Goal: Information Seeking & Learning: Learn about a topic

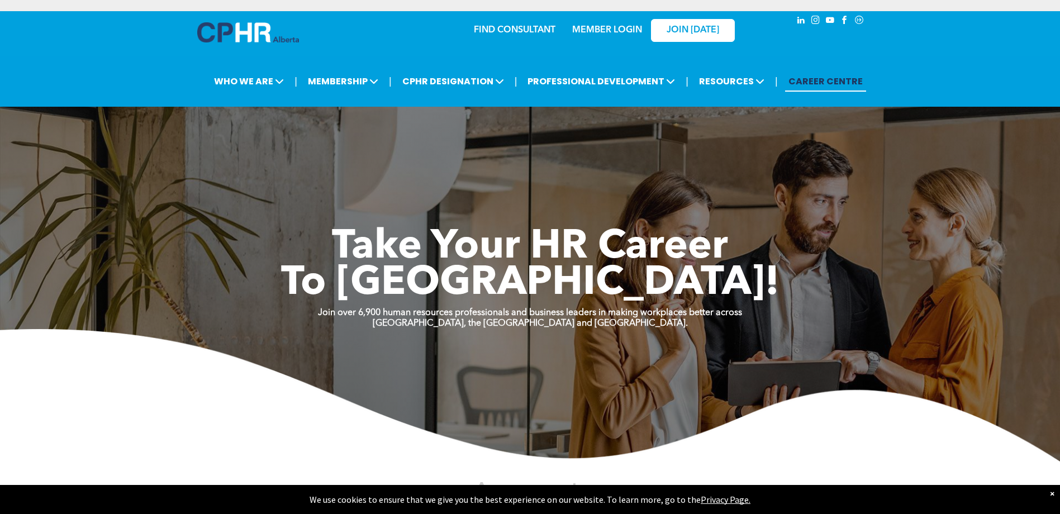
click link "CAREER CENTRE"
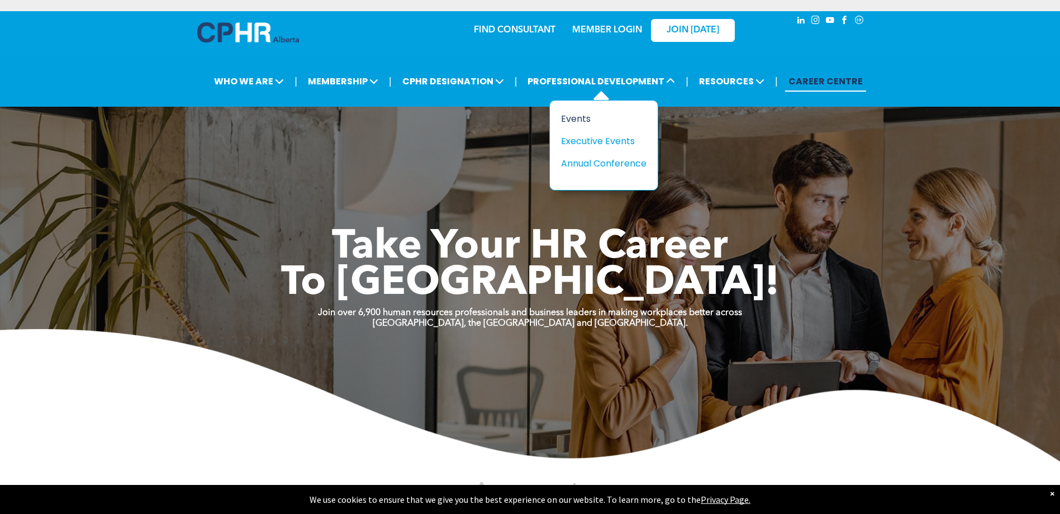
click div "Events"
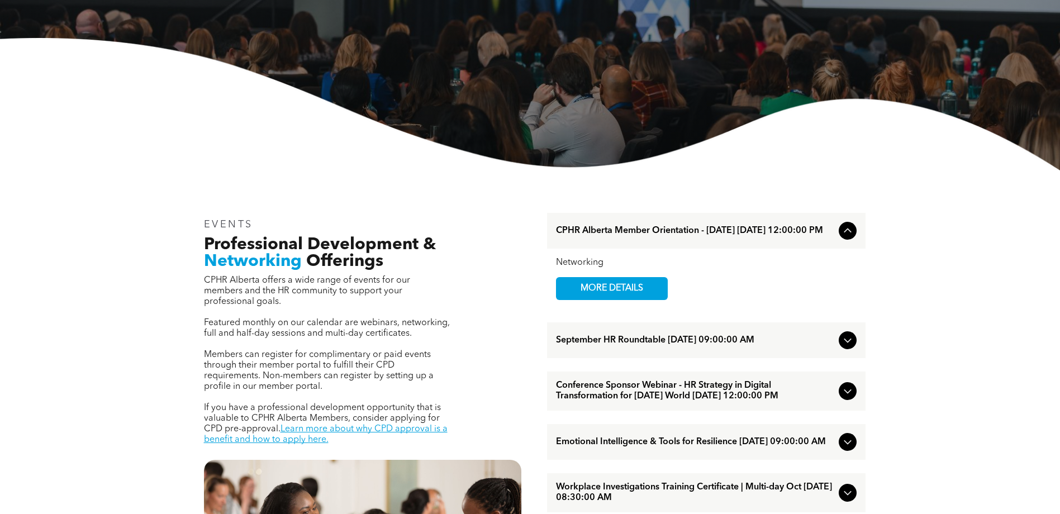
scroll to position [223, 0]
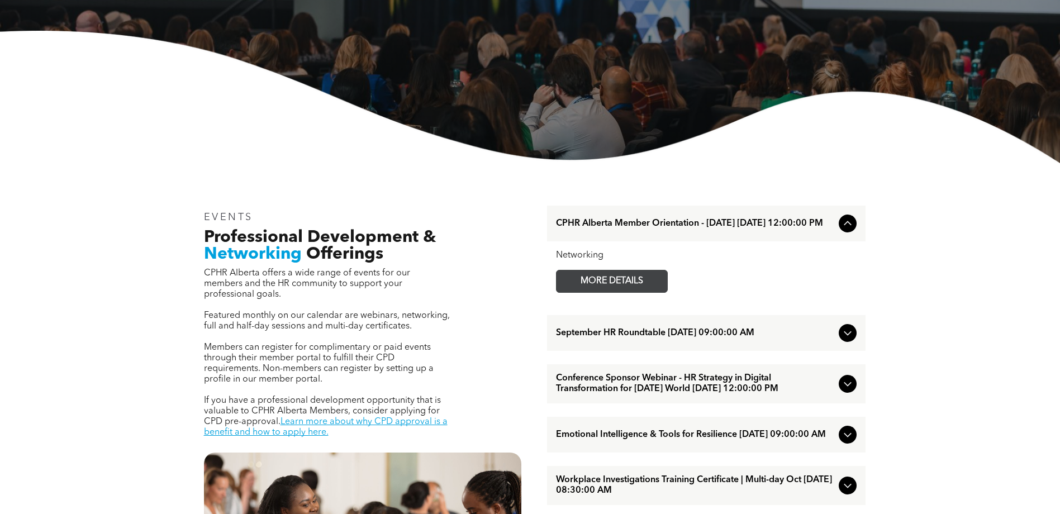
click at [620, 283] on span "MORE DETAILS" at bounding box center [612, 281] width 88 height 22
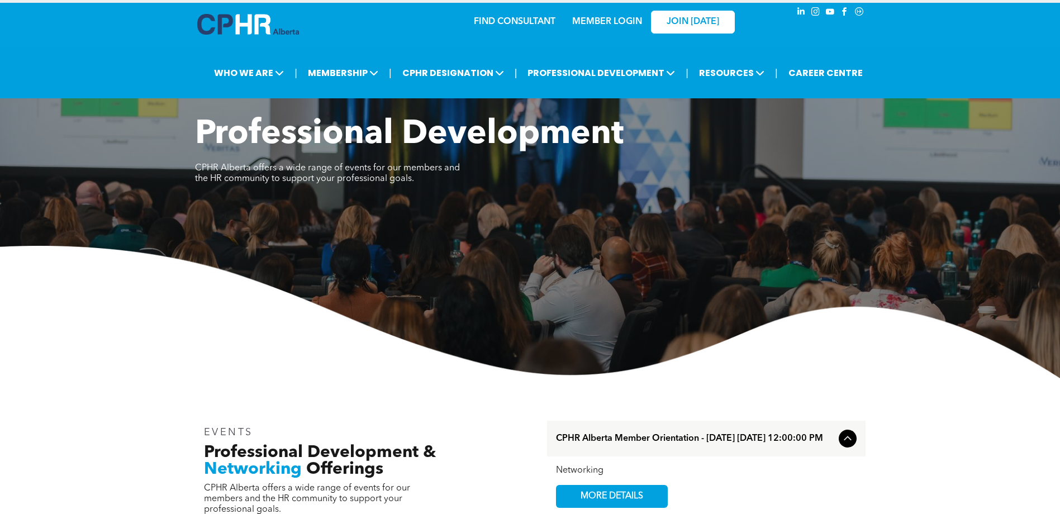
scroll to position [0, 0]
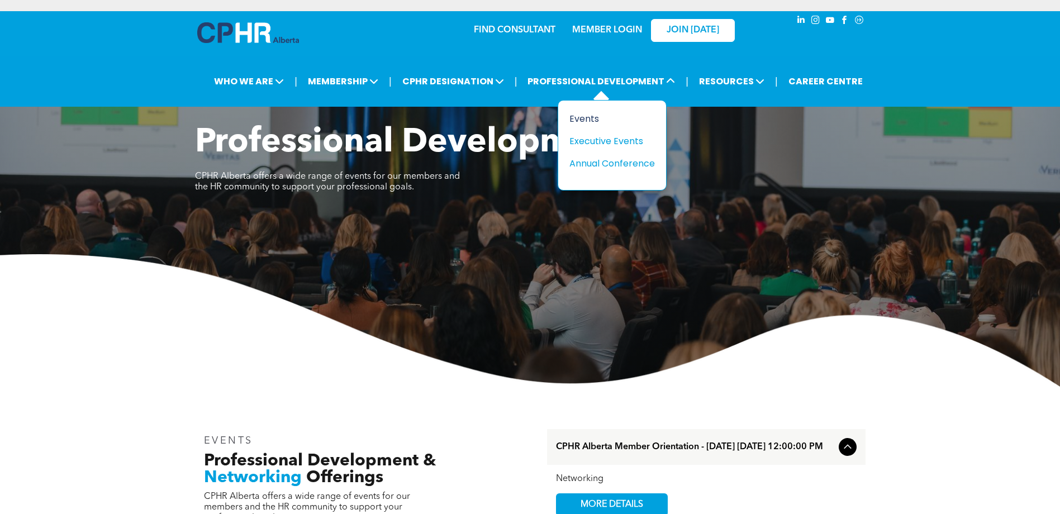
click at [583, 118] on div "Events" at bounding box center [607, 119] width 77 height 14
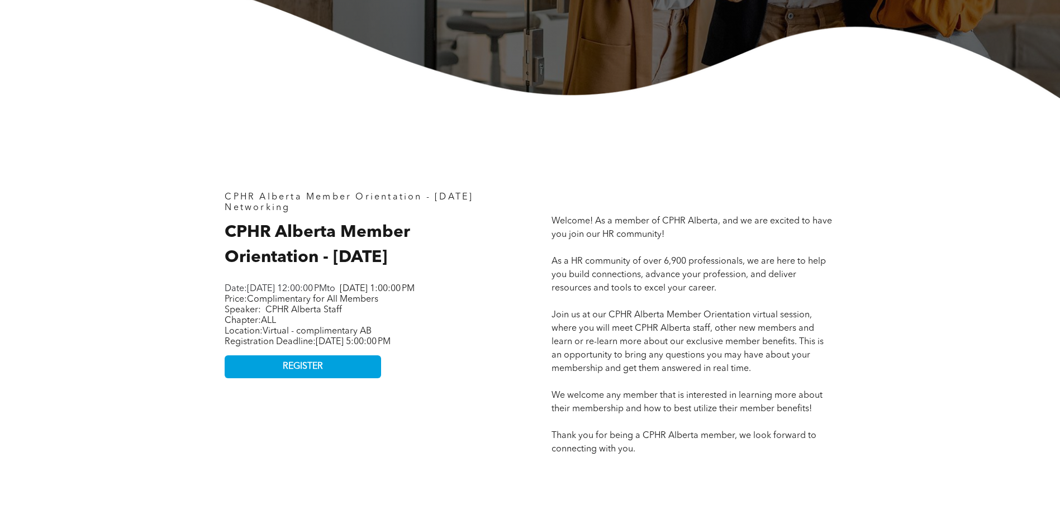
scroll to position [447, 0]
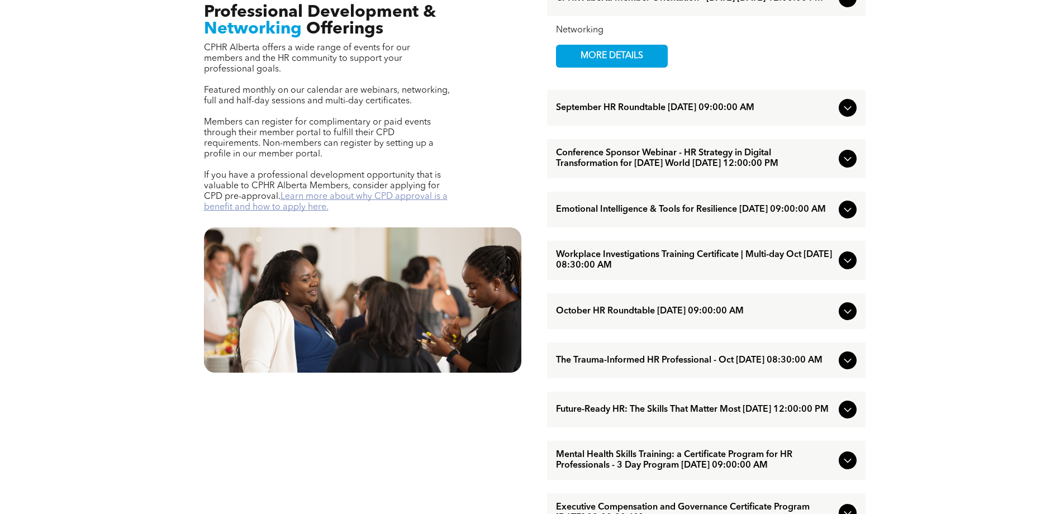
scroll to position [447, 0]
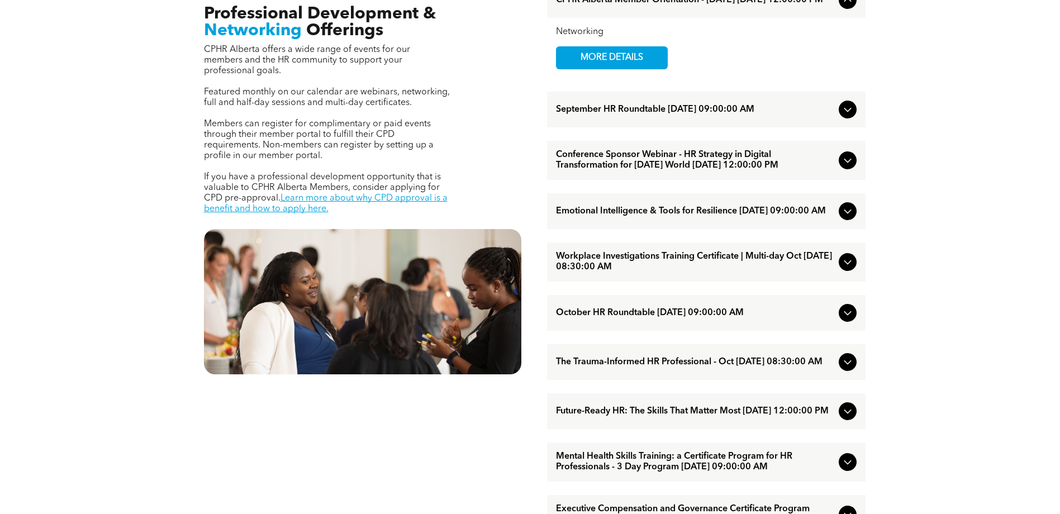
click at [574, 115] on span "September HR Roundtable [DATE] 09:00:00 AM" at bounding box center [695, 109] width 278 height 11
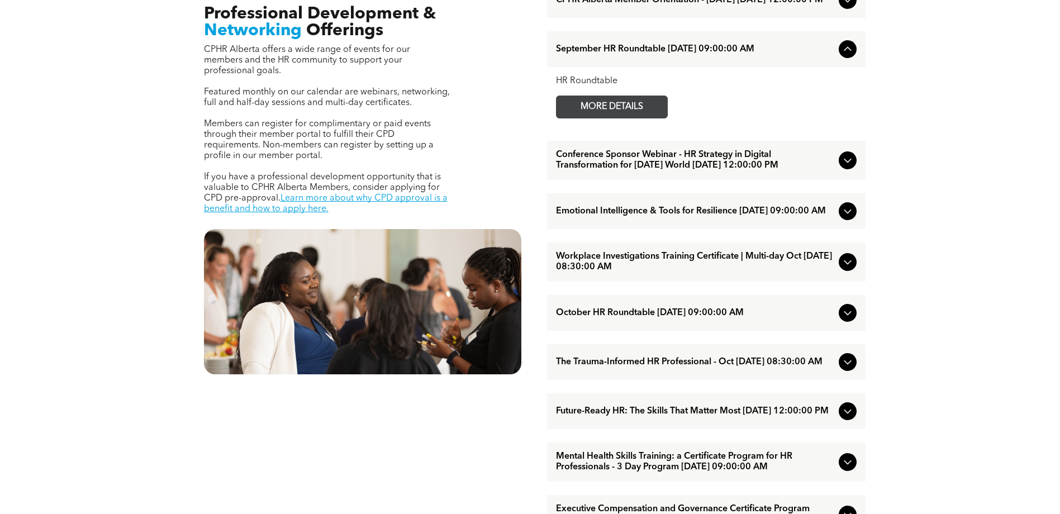
click at [586, 110] on span "MORE DETAILS" at bounding box center [612, 107] width 88 height 22
click at [576, 217] on span "Emotional Intelligence & Tools for Resilience [DATE] 09:00:00 AM" at bounding box center [695, 211] width 278 height 11
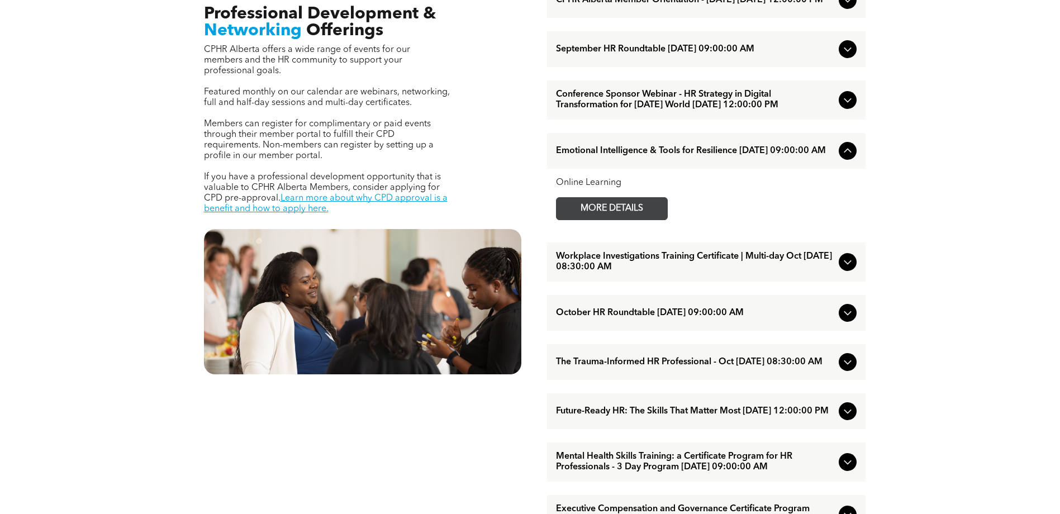
click at [577, 220] on span "MORE DETAILS" at bounding box center [612, 209] width 88 height 22
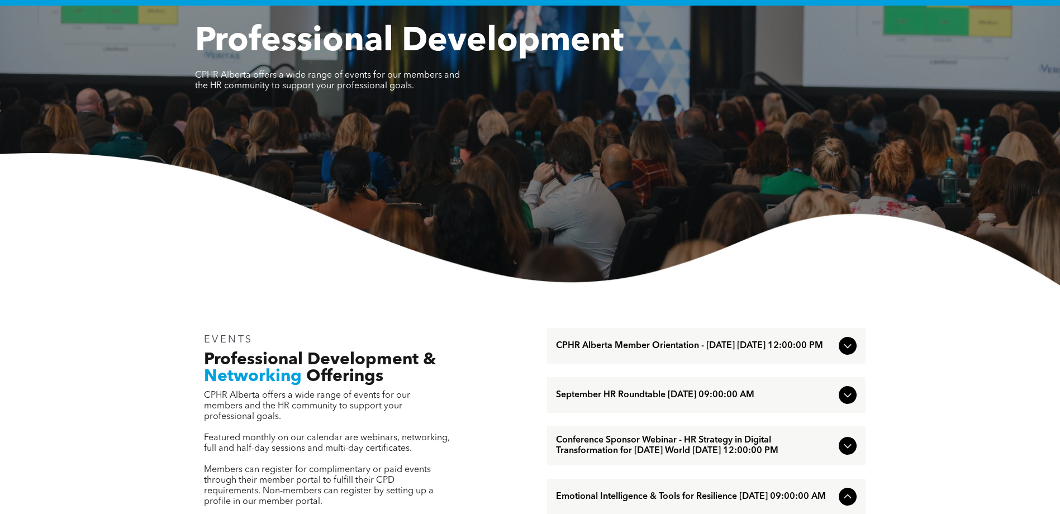
scroll to position [0, 0]
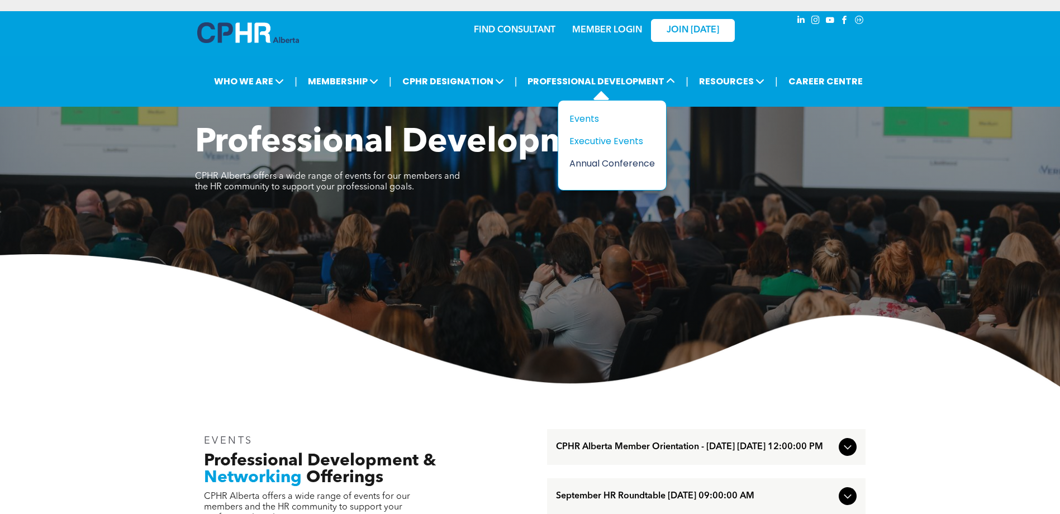
click at [600, 165] on div "Annual Conference" at bounding box center [607, 163] width 77 height 14
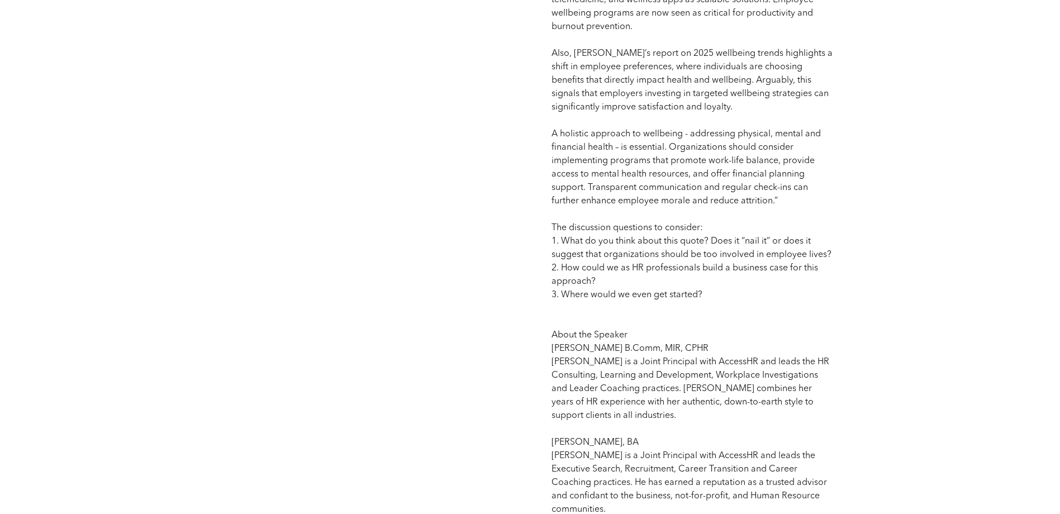
scroll to position [1117, 0]
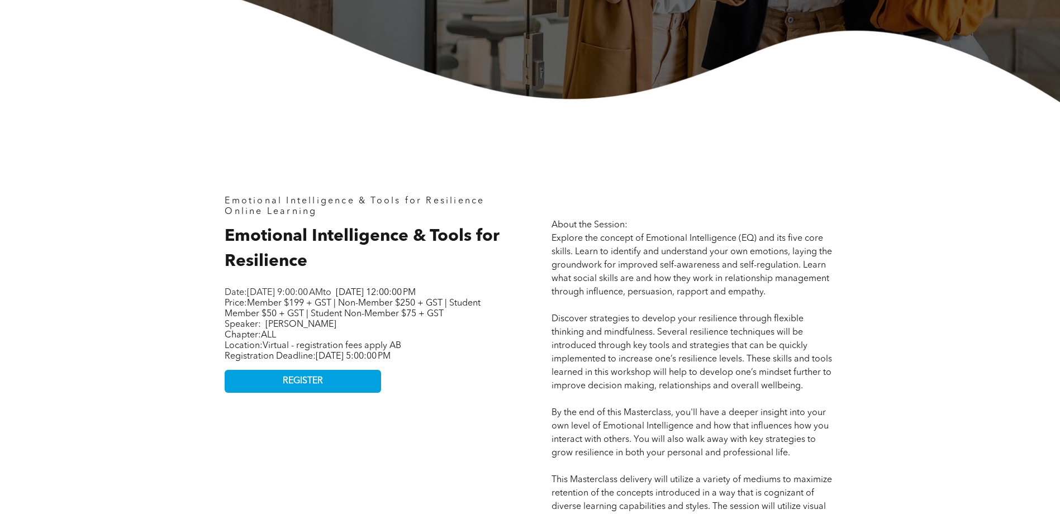
scroll to position [391, 0]
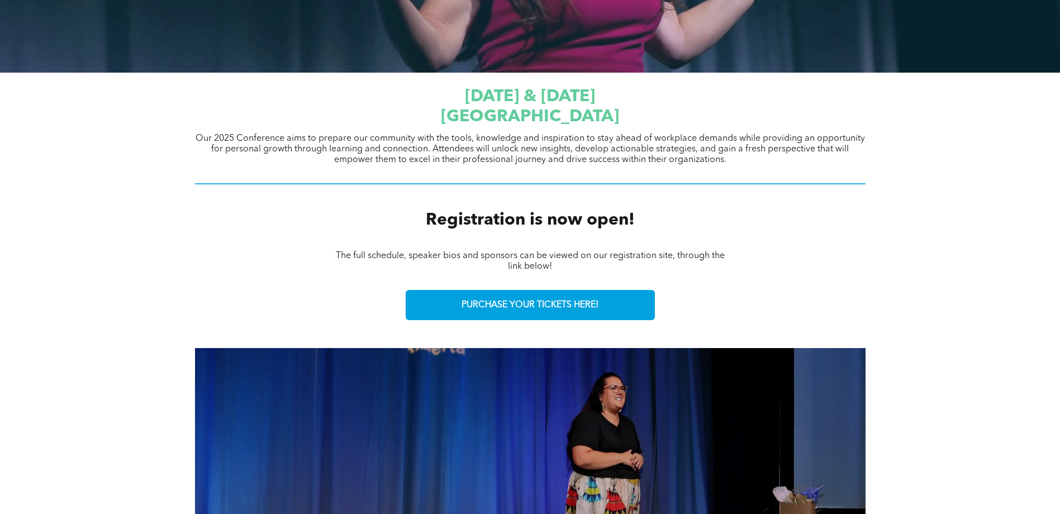
scroll to position [335, 0]
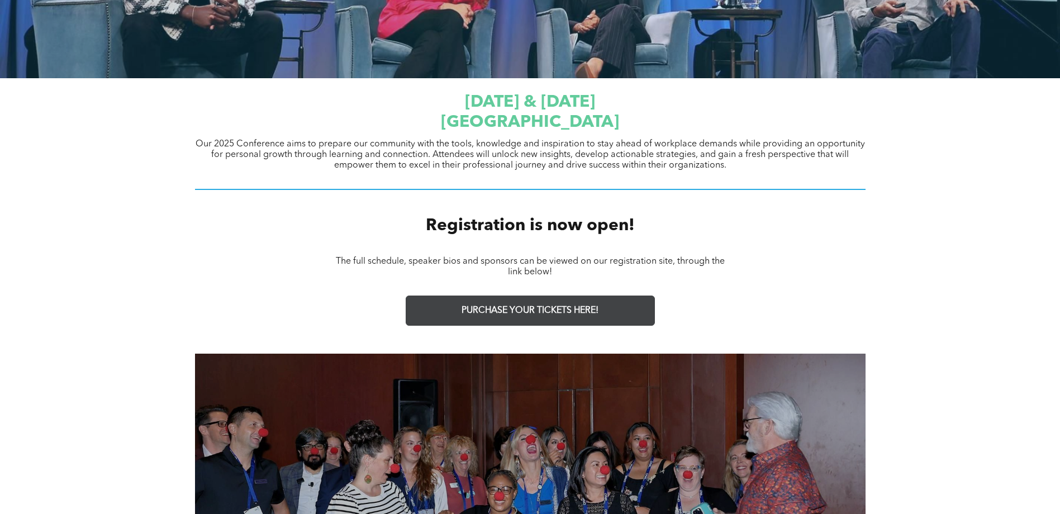
click at [503, 313] on span "PURCHASE YOUR TICKETS HERE!" at bounding box center [530, 311] width 137 height 11
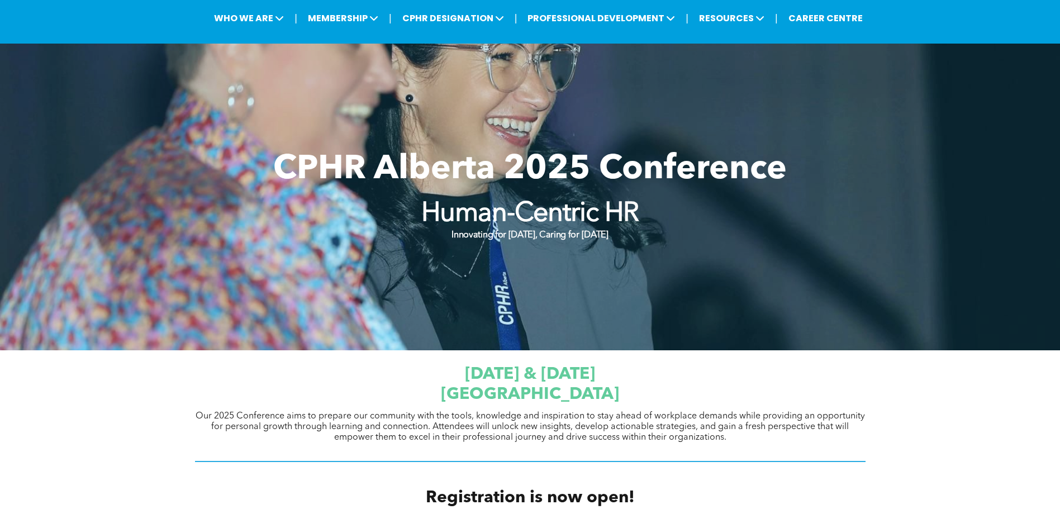
scroll to position [0, 0]
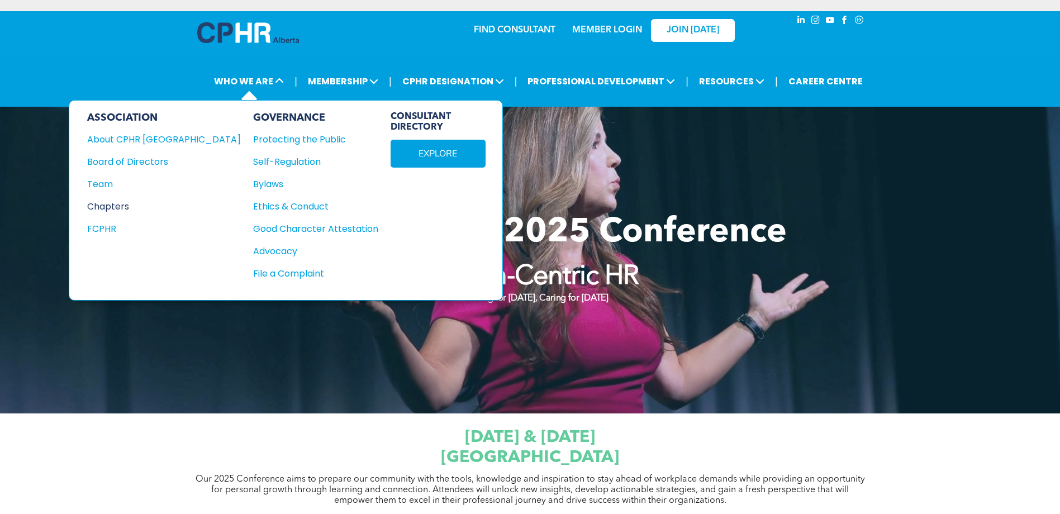
click at [107, 205] on div "Chapters" at bounding box center [156, 206] width 139 height 14
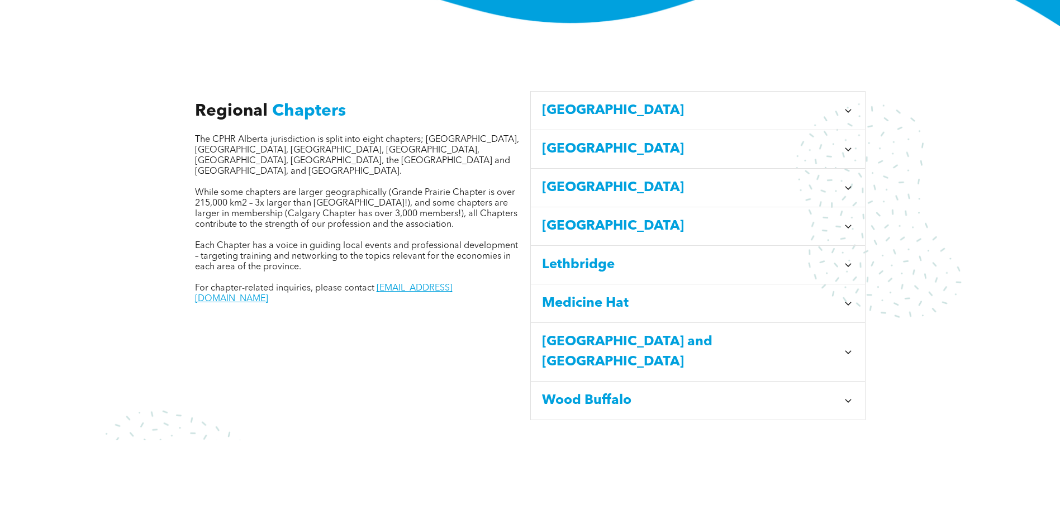
scroll to position [391, 0]
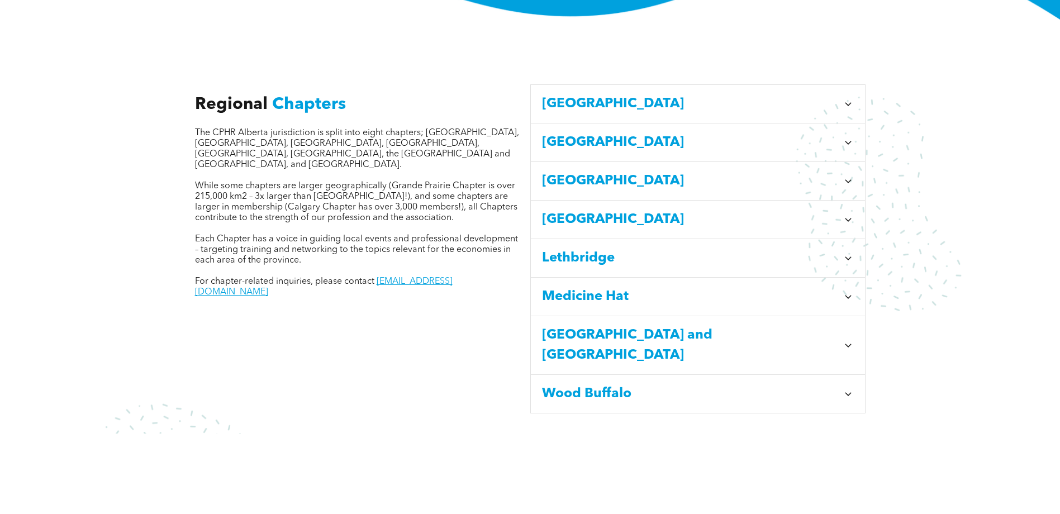
click at [557, 171] on span "Edmonton" at bounding box center [690, 181] width 296 height 20
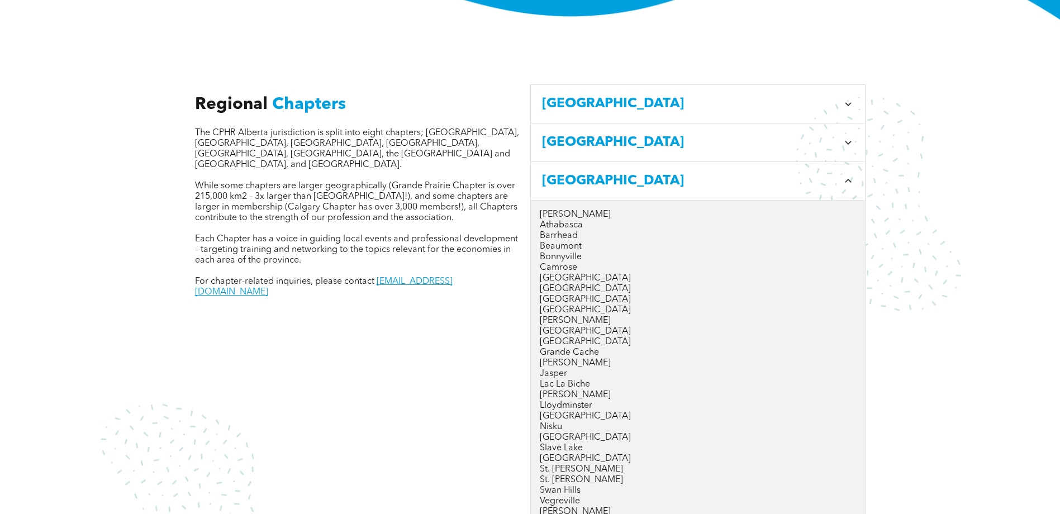
click at [556, 171] on span "Edmonton" at bounding box center [690, 181] width 296 height 20
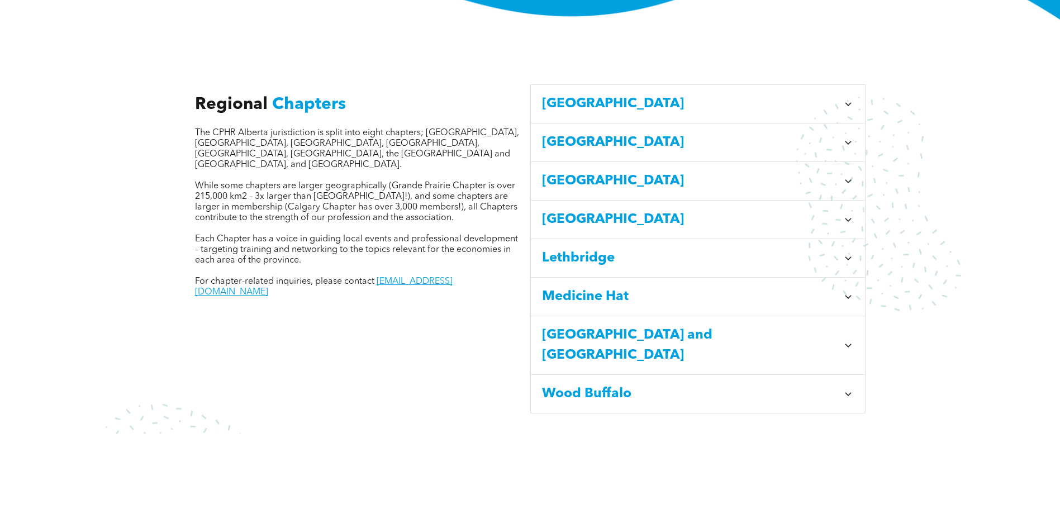
click at [845, 175] on icon at bounding box center [848, 180] width 11 height 11
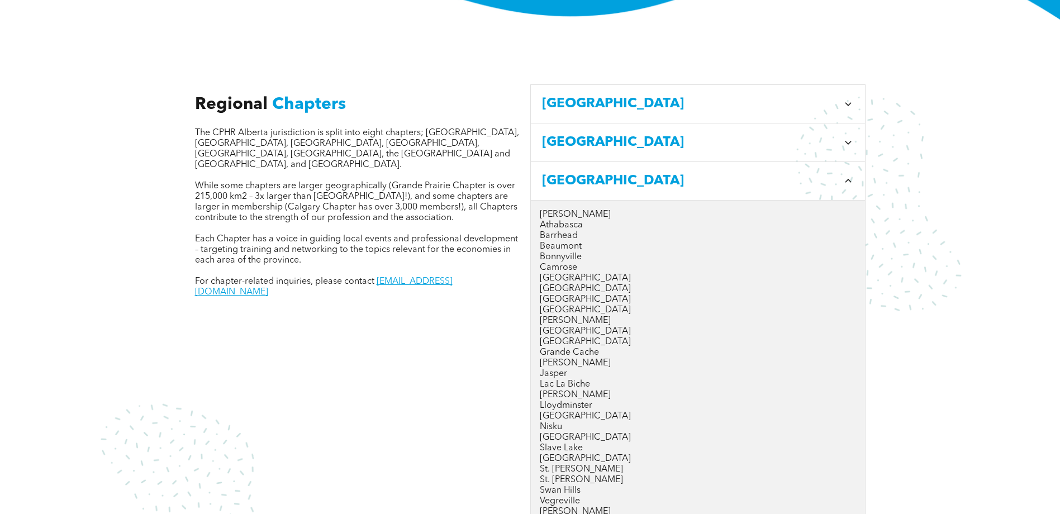
click at [576, 305] on p "Edmonton" at bounding box center [698, 310] width 316 height 11
click at [569, 305] on p "Edmonton" at bounding box center [698, 310] width 316 height 11
click at [413, 328] on div "Regional Chapters The CPHR Alberta jurisdiction is split into eight chapters; C…" at bounding box center [362, 427] width 335 height 705
click at [407, 329] on div "Regional Chapters The CPHR Alberta jurisdiction is split into eight chapters; C…" at bounding box center [362, 427] width 335 height 705
click at [590, 171] on span "Edmonton" at bounding box center [690, 181] width 296 height 20
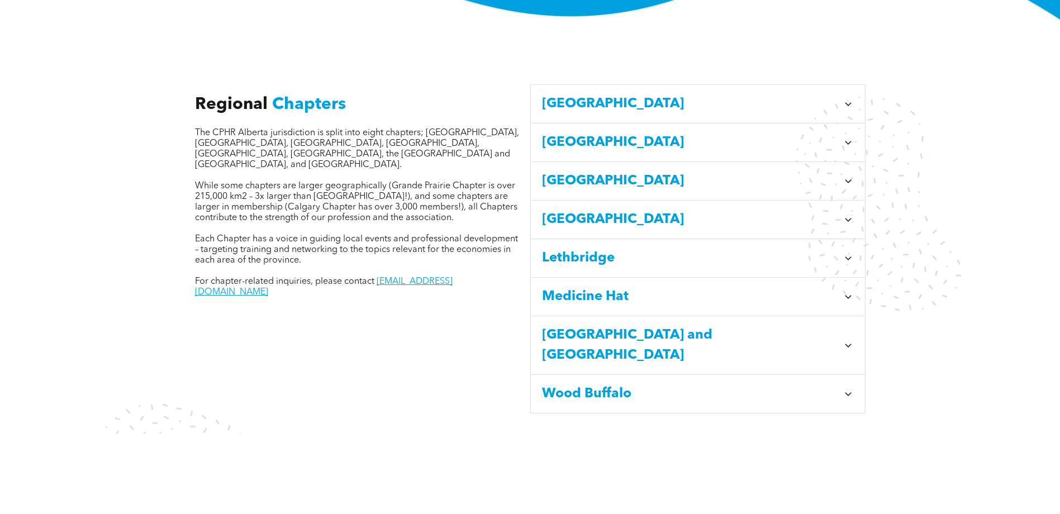
click at [580, 171] on span "Edmonton" at bounding box center [690, 181] width 296 height 20
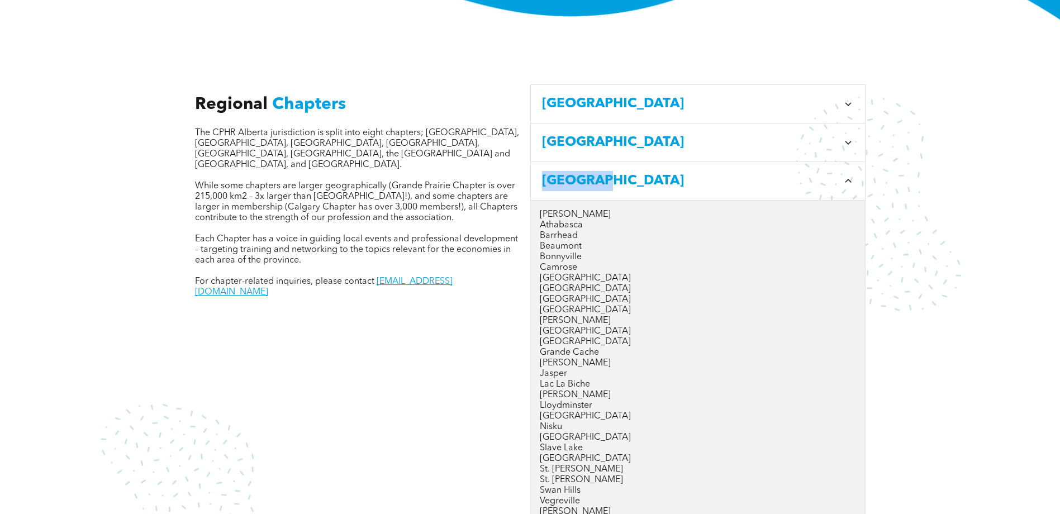
click at [580, 171] on span "Edmonton" at bounding box center [690, 181] width 296 height 20
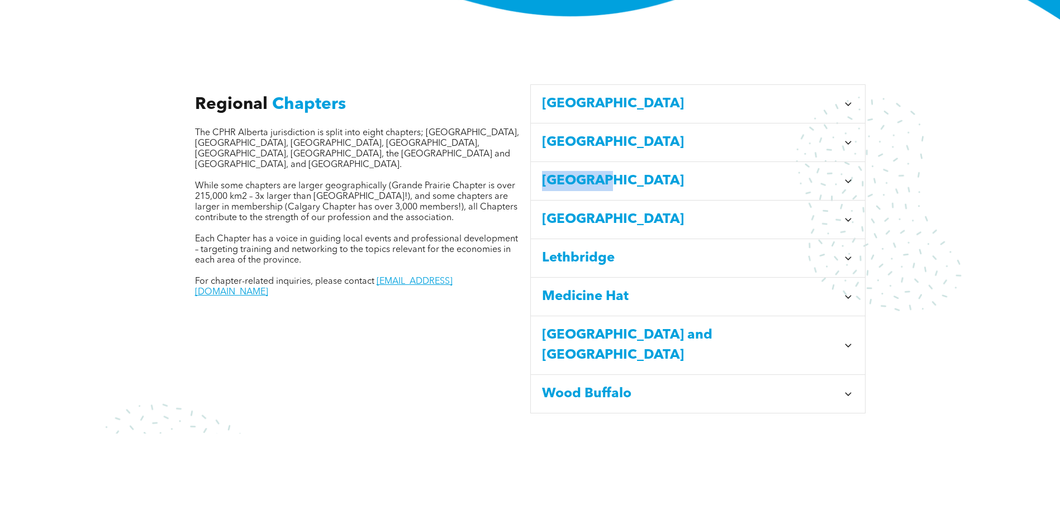
click at [580, 171] on span "Edmonton" at bounding box center [690, 181] width 296 height 20
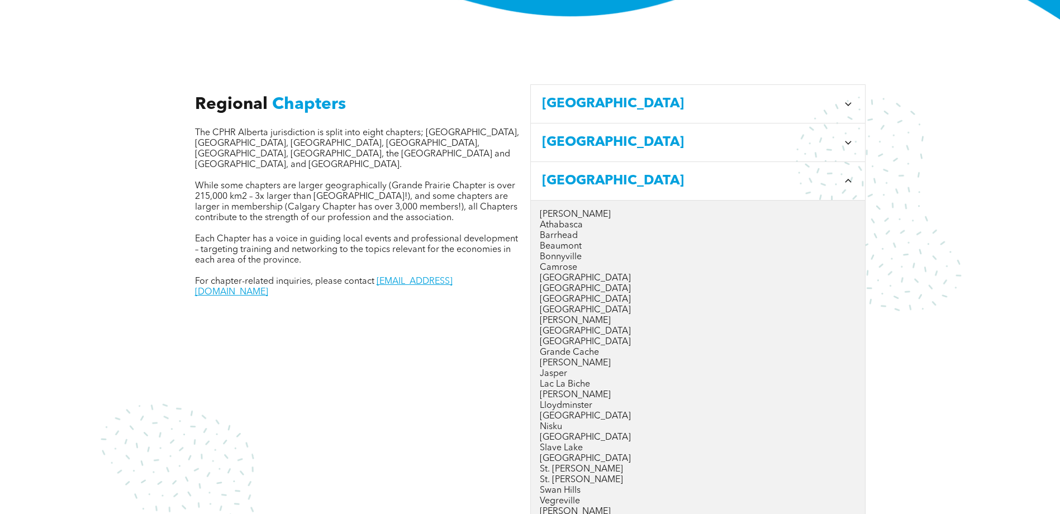
click at [339, 344] on div "Regional Chapters The CPHR Alberta jurisdiction is split into eight chapters; C…" at bounding box center [362, 427] width 335 height 705
click at [364, 312] on div "Regional Chapters The CPHR Alberta jurisdiction is split into eight chapters; C…" at bounding box center [362, 427] width 335 height 705
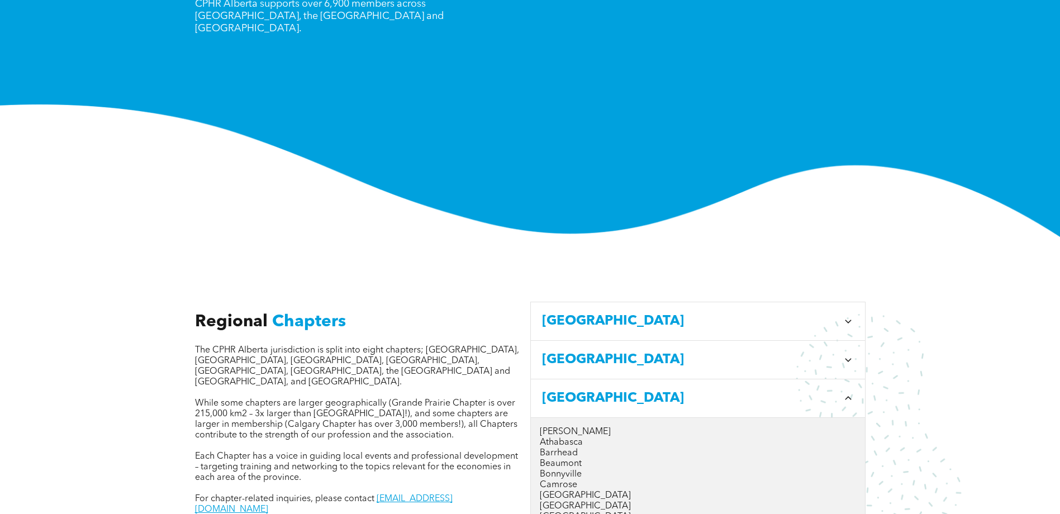
scroll to position [0, 0]
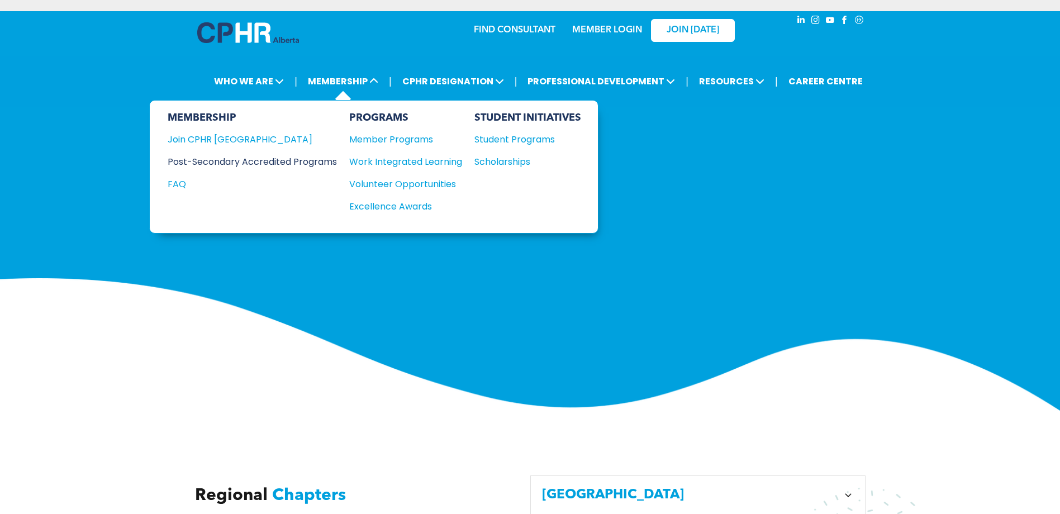
click at [260, 163] on div "Post-Secondary Accredited Programs" at bounding box center [244, 162] width 153 height 14
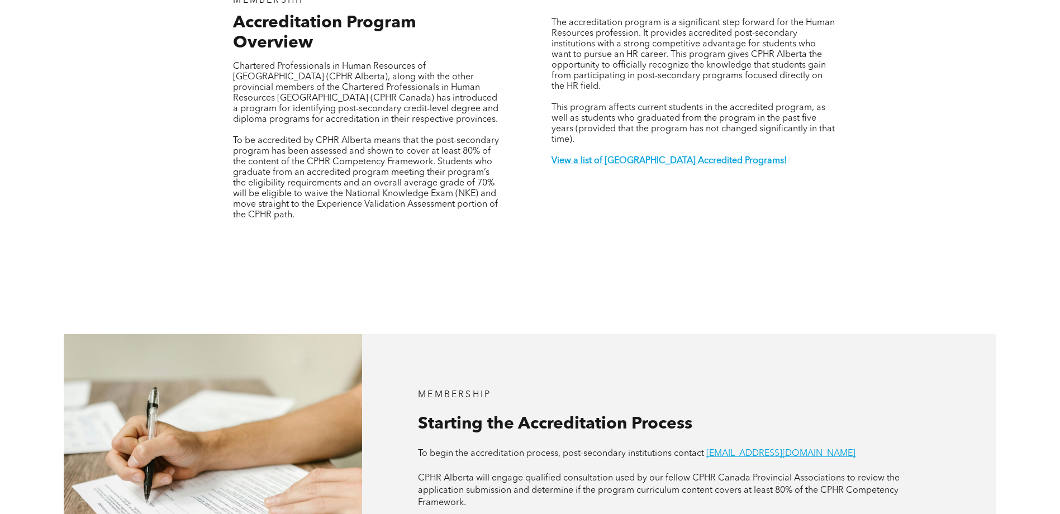
scroll to position [447, 0]
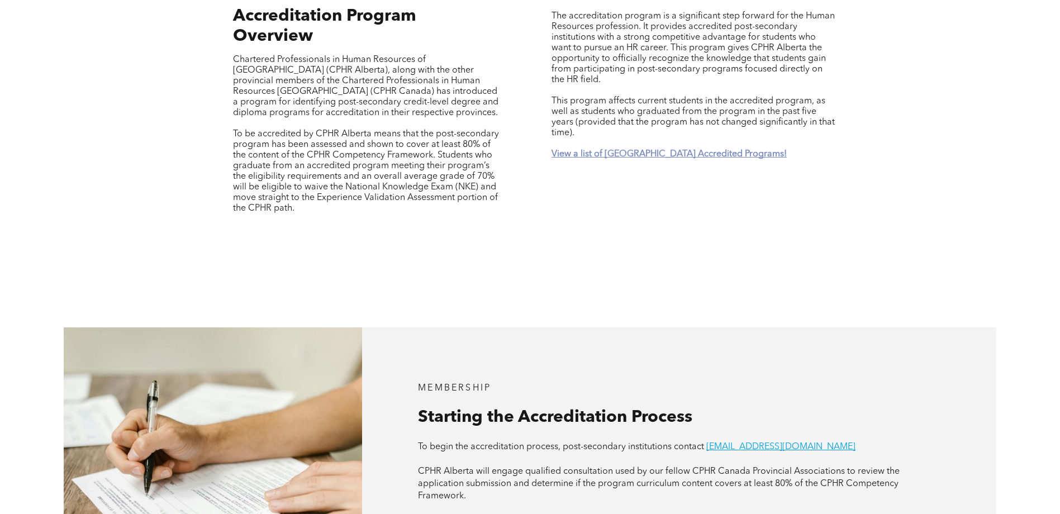
click at [596, 150] on strong "View a list of [GEOGRAPHIC_DATA] Accredited Programs!" at bounding box center [668, 154] width 235 height 9
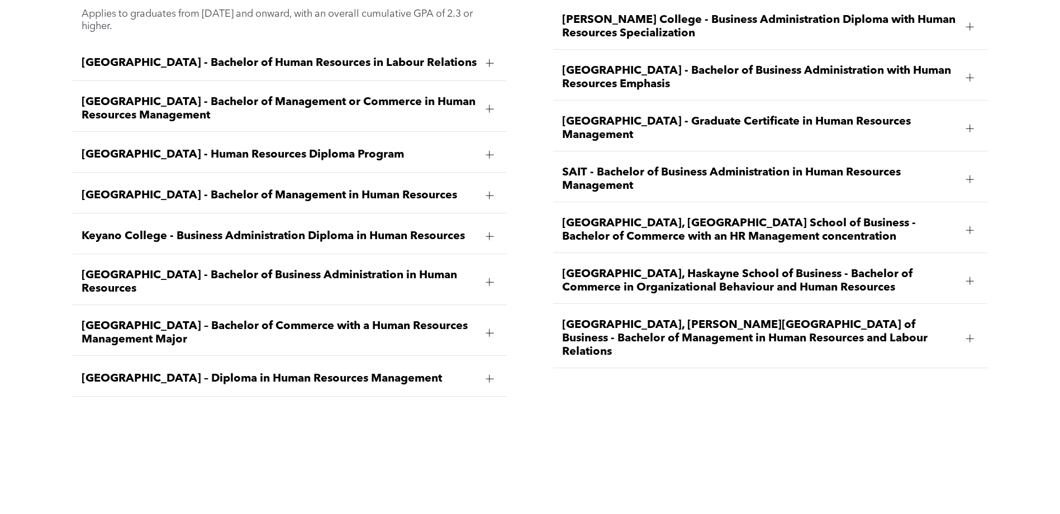
scroll to position [1813, 0]
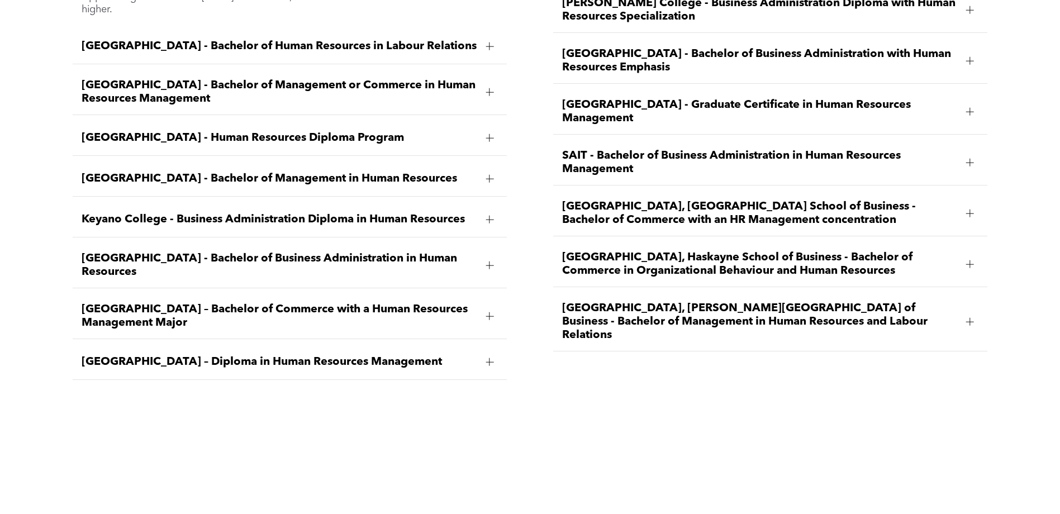
click at [139, 355] on span "[GEOGRAPHIC_DATA] – Diploma in Human Resources Management" at bounding box center [280, 361] width 396 height 13
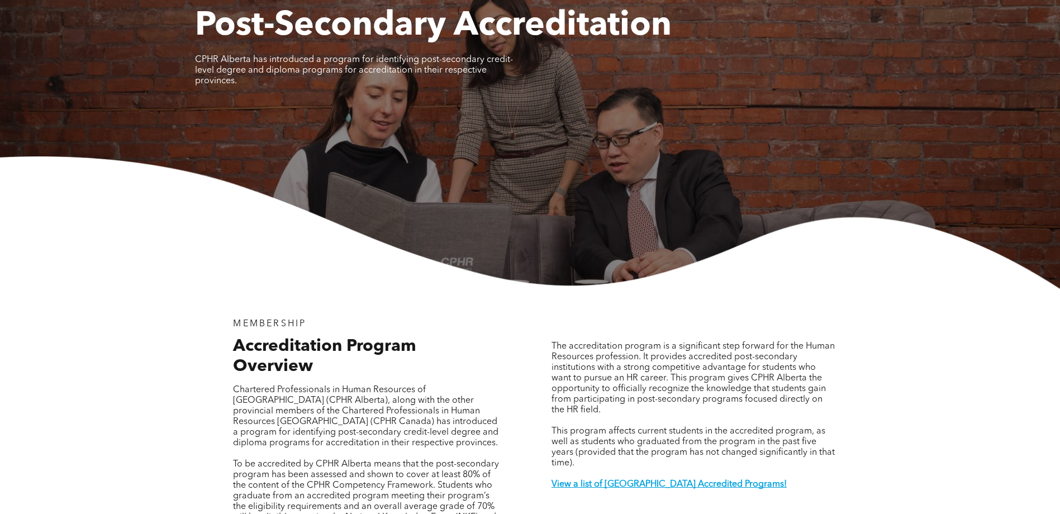
scroll to position [0, 0]
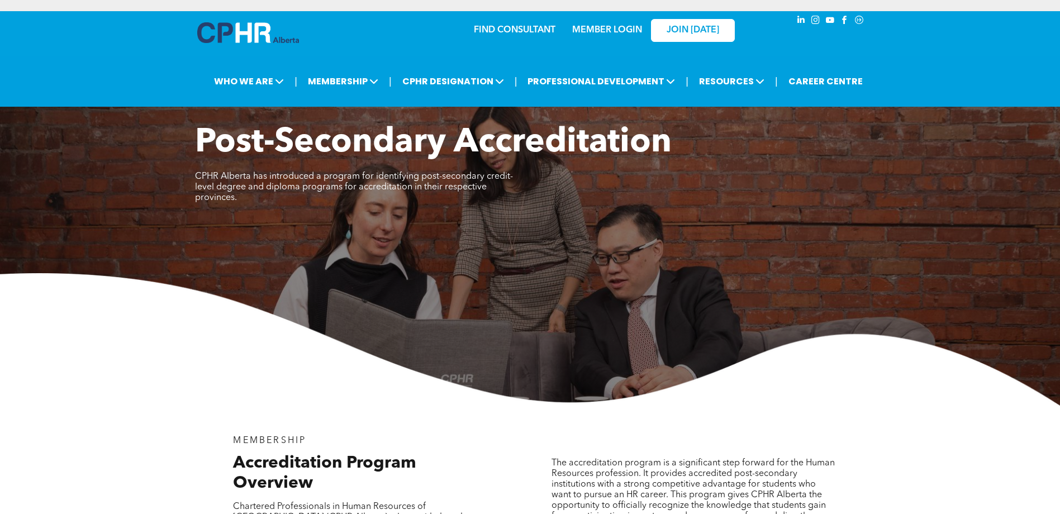
click at [266, 40] on img at bounding box center [248, 32] width 102 height 21
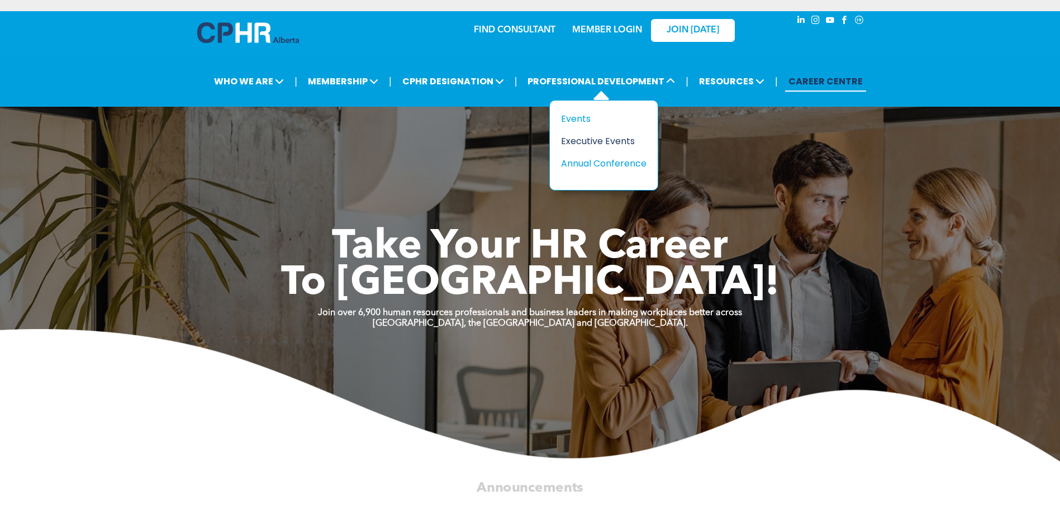
click at [601, 141] on div "Executive Events" at bounding box center [599, 141] width 77 height 14
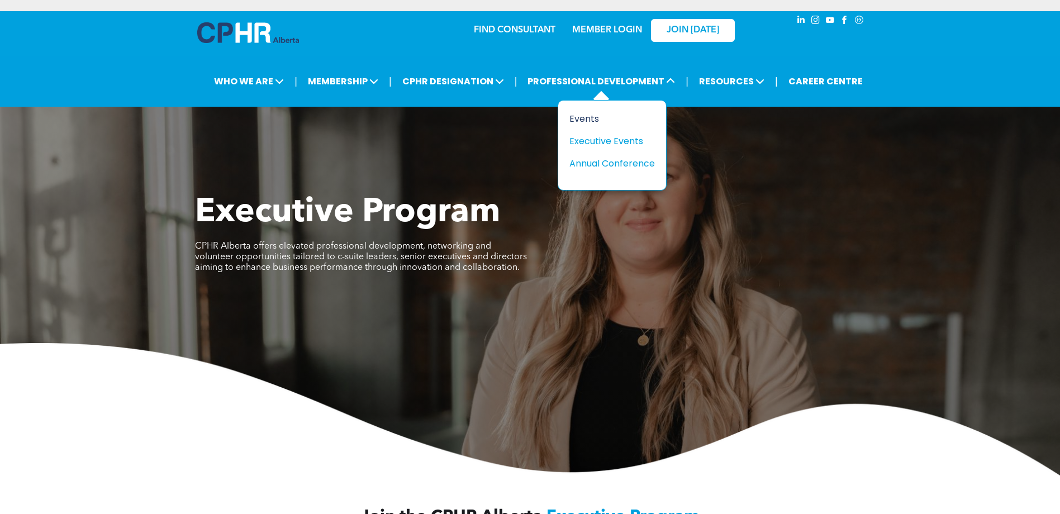
click at [578, 119] on div "Events" at bounding box center [607, 119] width 77 height 14
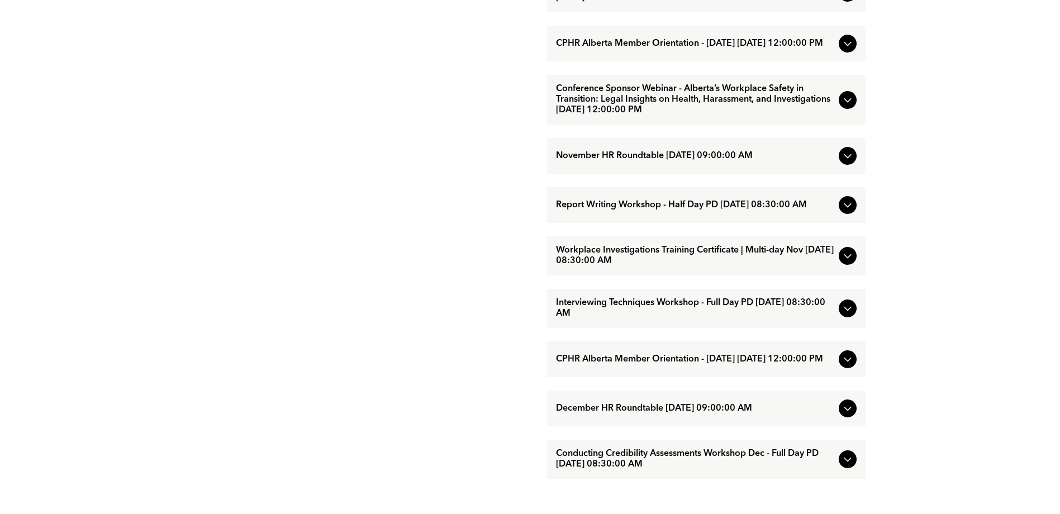
scroll to position [950, 0]
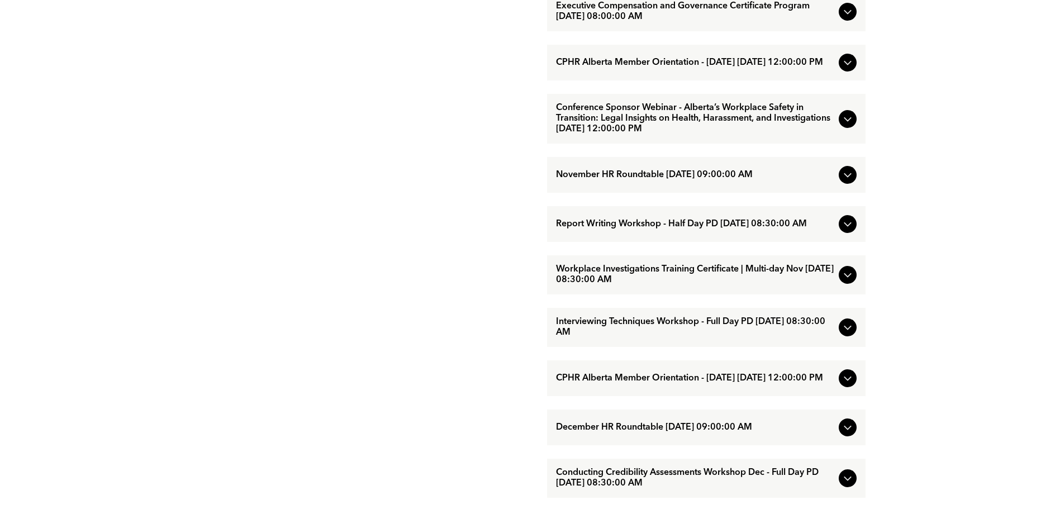
click at [584, 338] on span "Interviewing Techniques Workshop - Full Day PD November/25/2025 08:30:00 AM" at bounding box center [695, 327] width 278 height 21
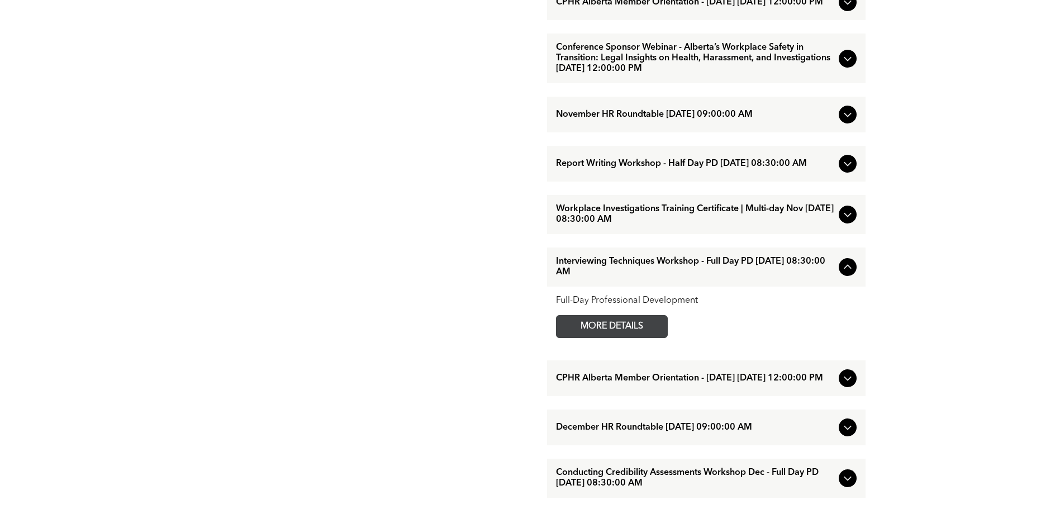
click at [588, 337] on span "MORE DETAILS" at bounding box center [612, 327] width 88 height 22
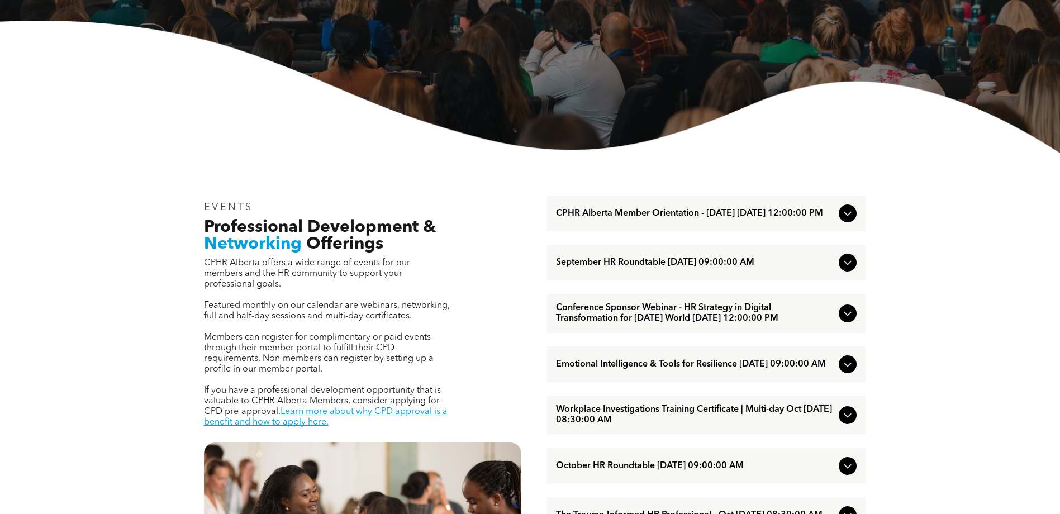
scroll to position [0, 0]
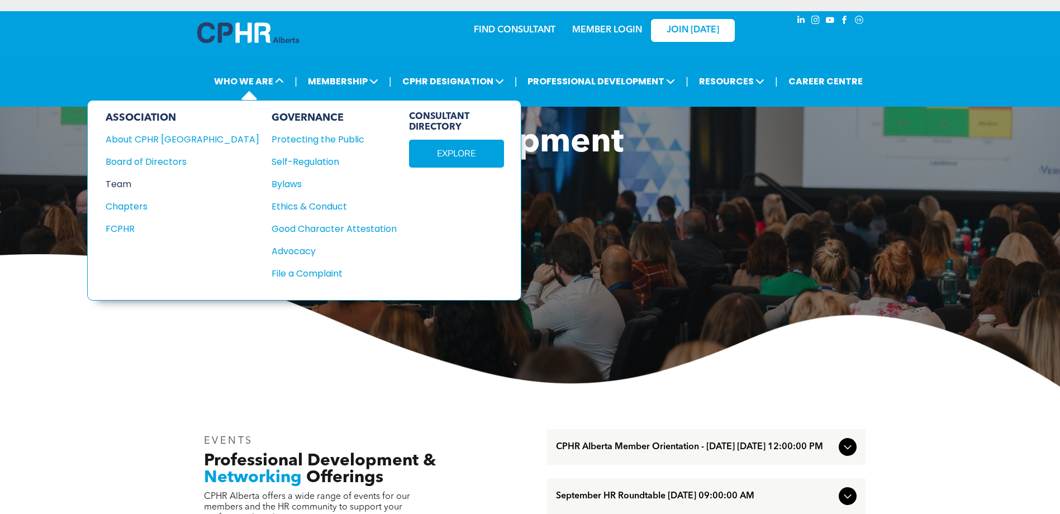
click at [123, 186] on div "Team" at bounding box center [175, 184] width 139 height 14
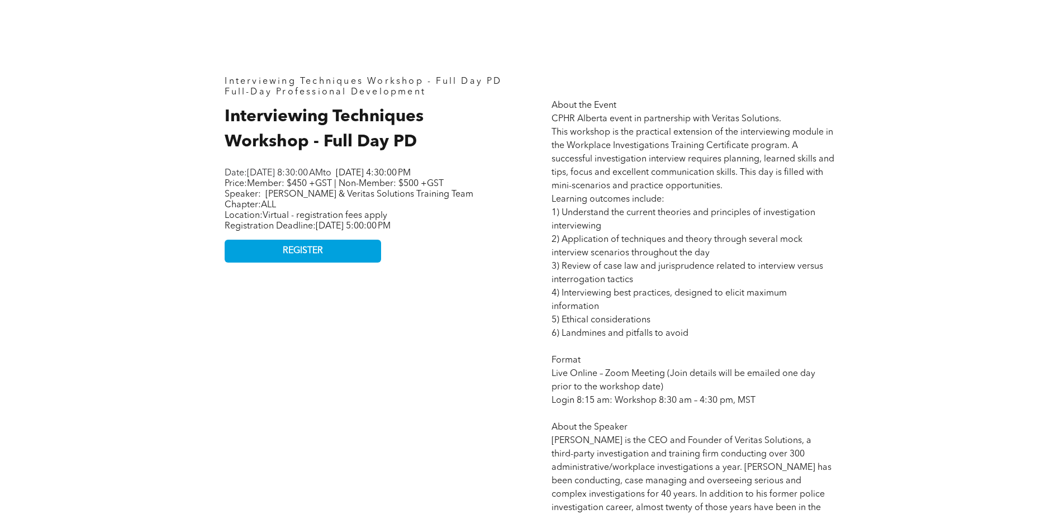
scroll to position [503, 0]
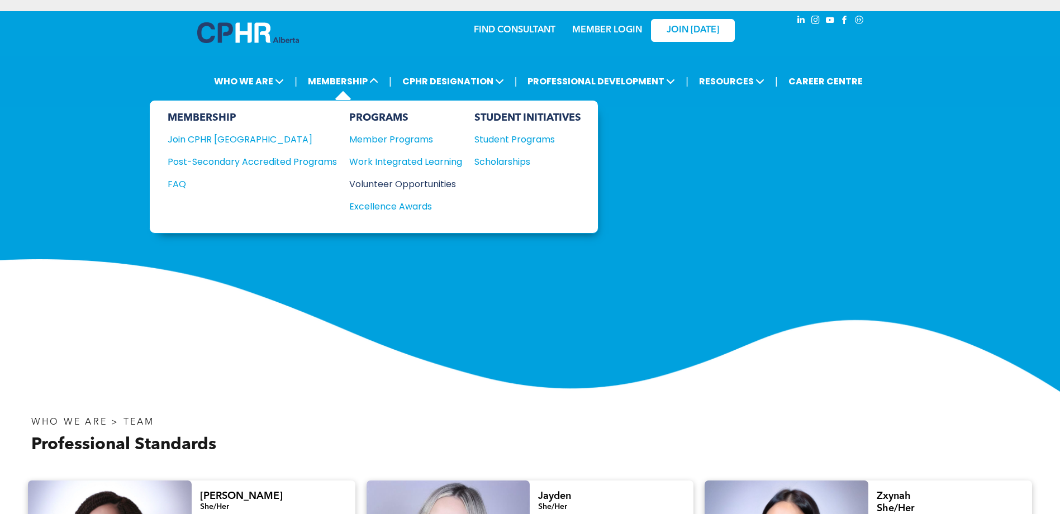
click at [383, 182] on div "Volunteer Opportunities" at bounding box center [400, 184] width 102 height 14
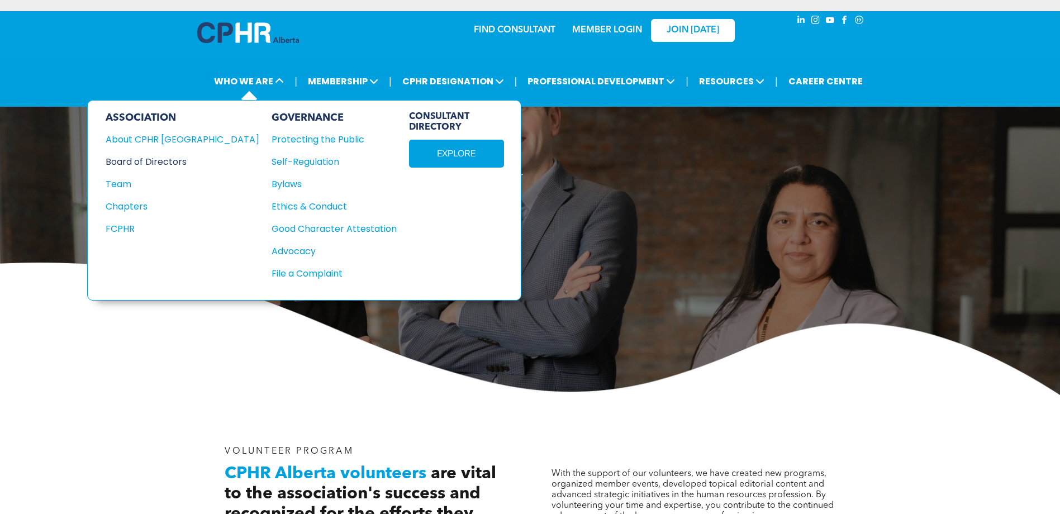
click at [141, 159] on div "Board of Directors" at bounding box center [175, 162] width 139 height 14
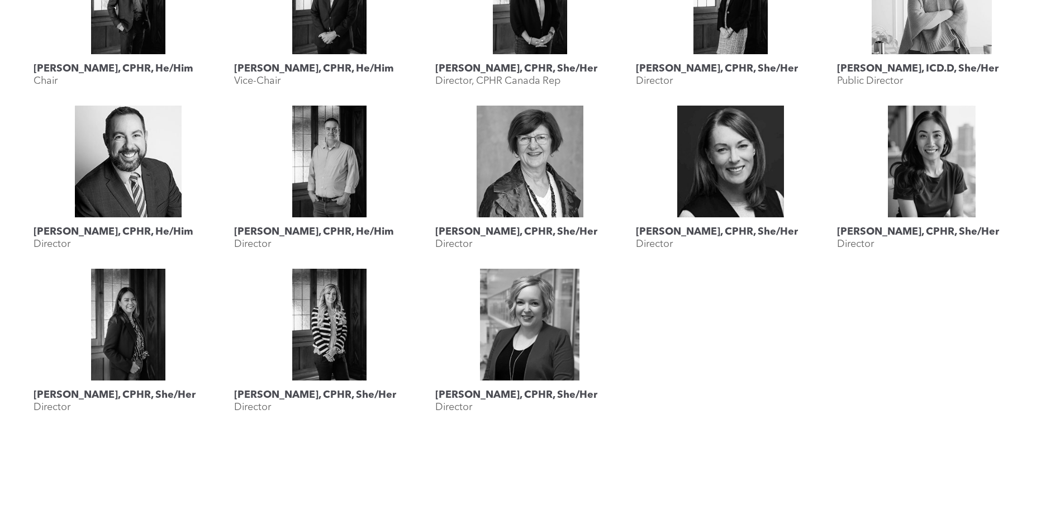
scroll to position [559, 0]
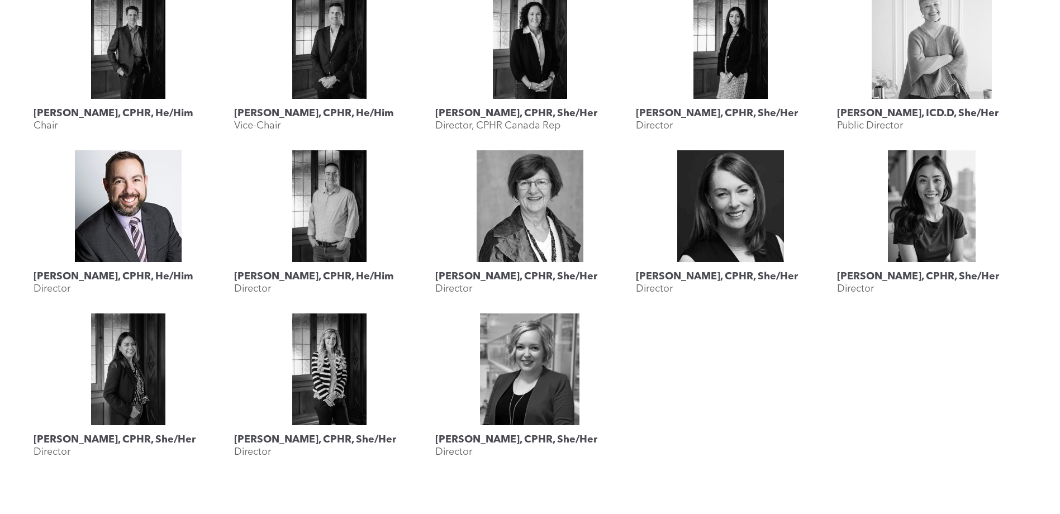
click at [146, 229] on link "Rob Caswell, CPHR, He/Him" at bounding box center [128, 206] width 189 height 112
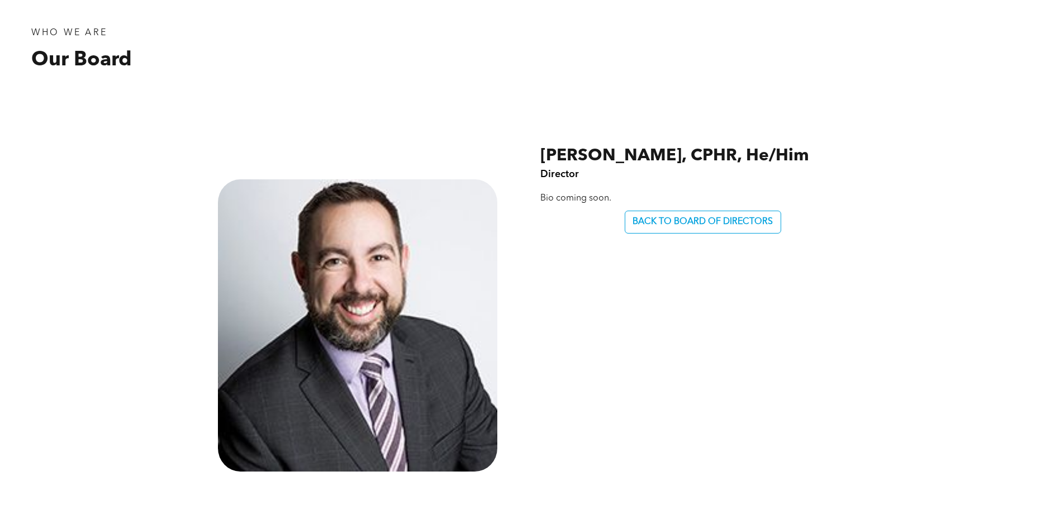
scroll to position [447, 0]
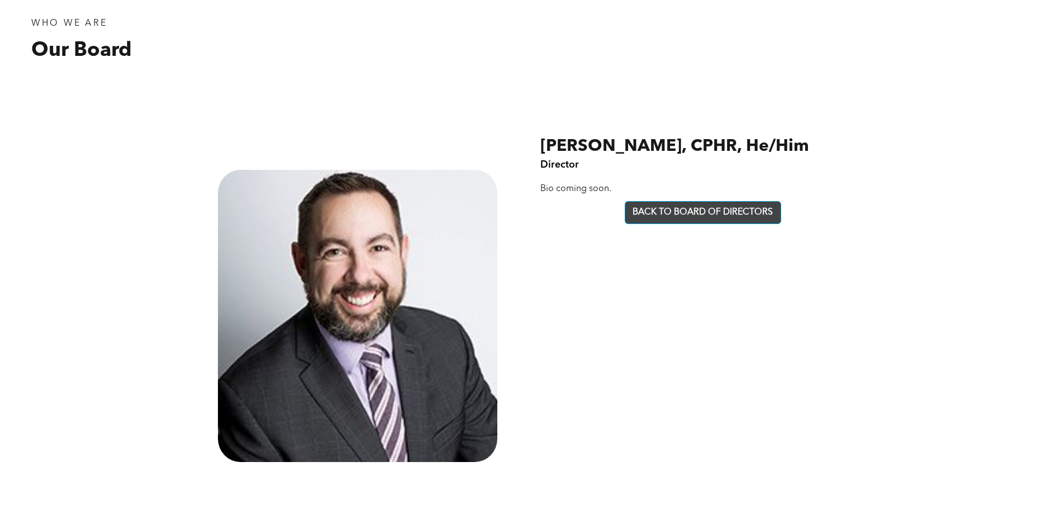
click at [640, 217] on span "BACK TO BOARD OF DIRECTORS" at bounding box center [703, 212] width 140 height 11
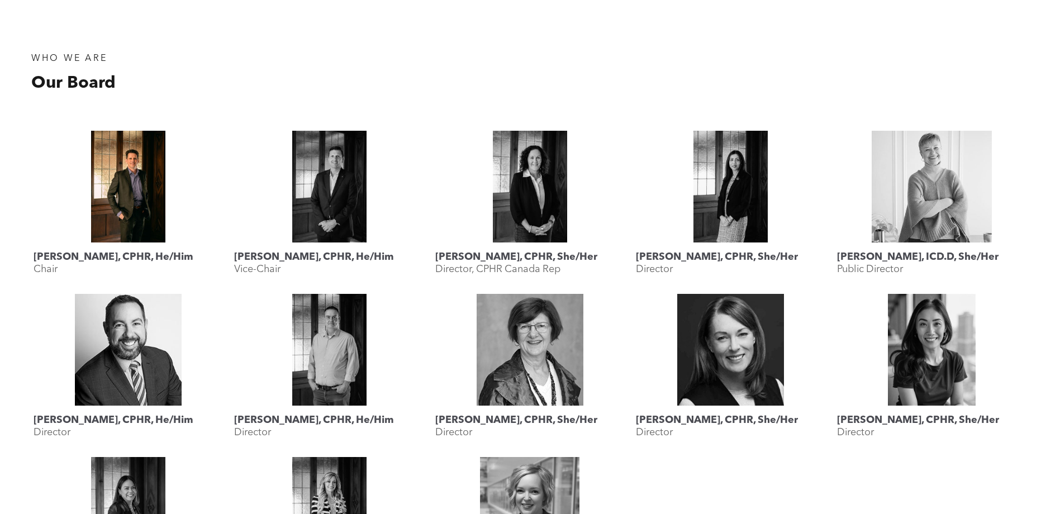
scroll to position [447, 0]
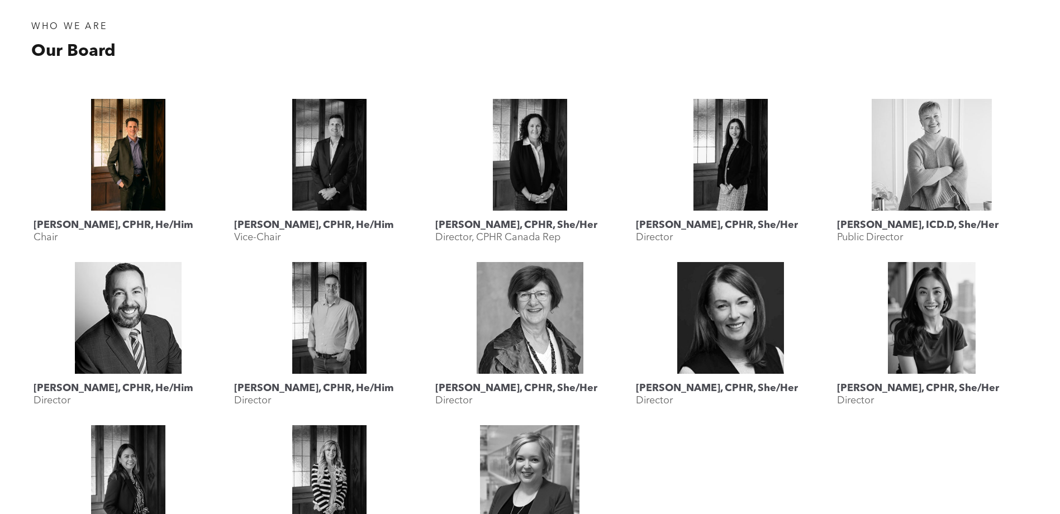
click at [142, 166] on link "Geordie MacPherson, CPHR, He/Him" at bounding box center [128, 155] width 189 height 112
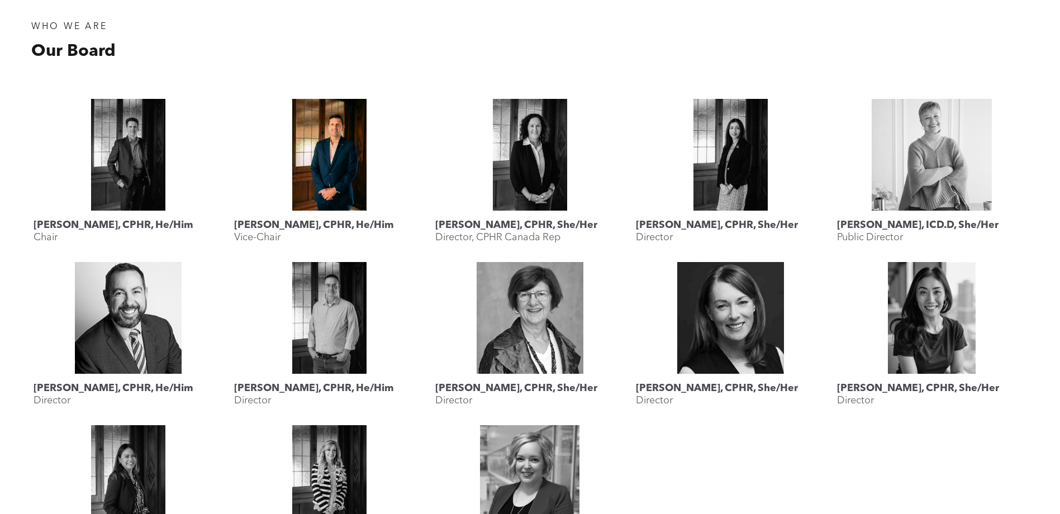
click at [324, 146] on link "Jesse Grieder, CPHR, He/Him" at bounding box center [328, 155] width 189 height 112
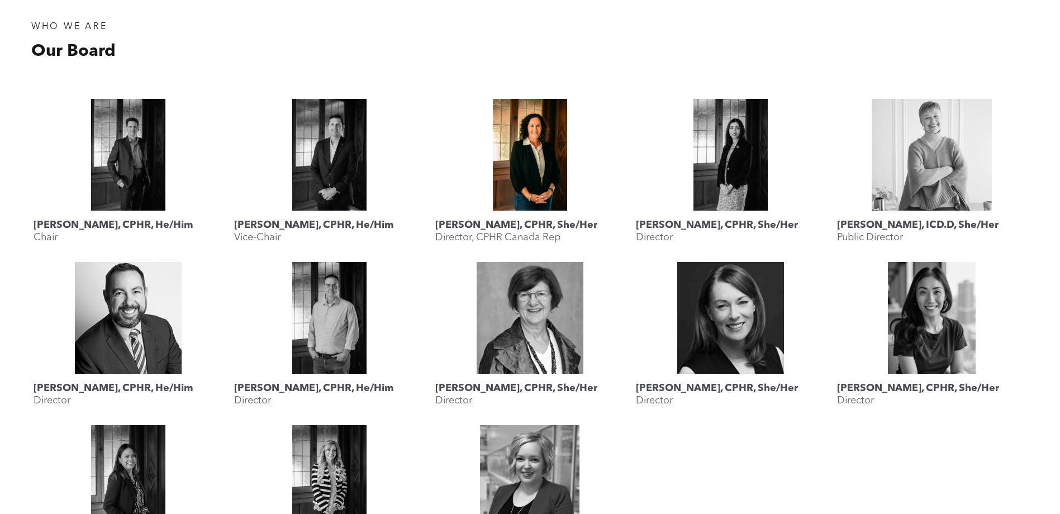
click at [523, 156] on link "Lisa Watson, CPHR, She/Her" at bounding box center [529, 155] width 189 height 112
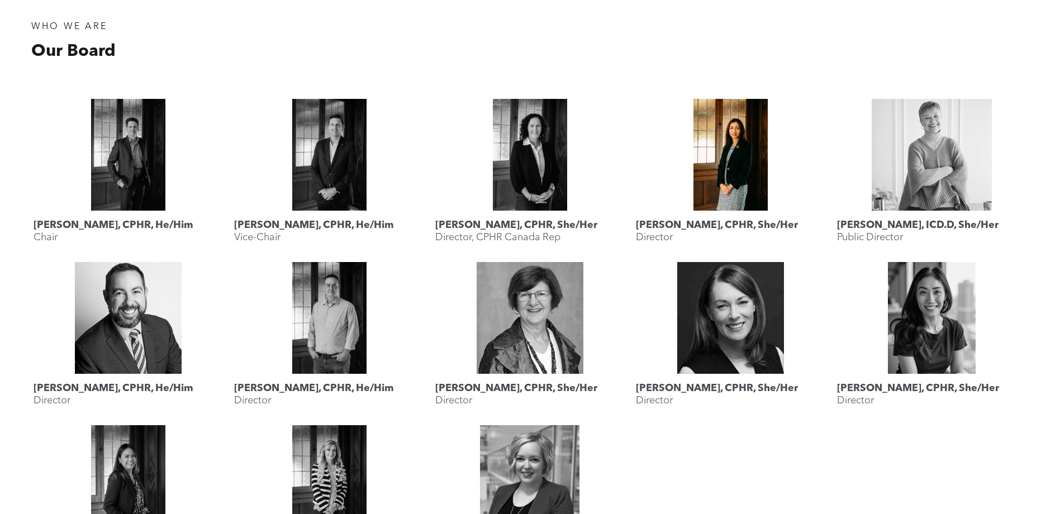
click at [741, 135] on link "Mahyar Alinejad, CPHR, She/Her" at bounding box center [730, 155] width 189 height 112
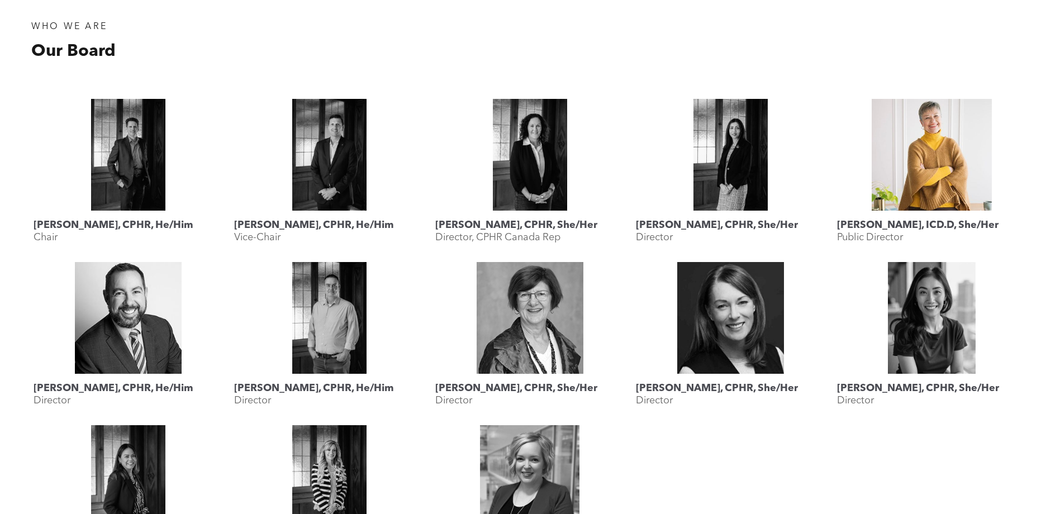
click at [919, 142] on link "Lyn Brown, ICD.D, She/Her" at bounding box center [931, 155] width 189 height 112
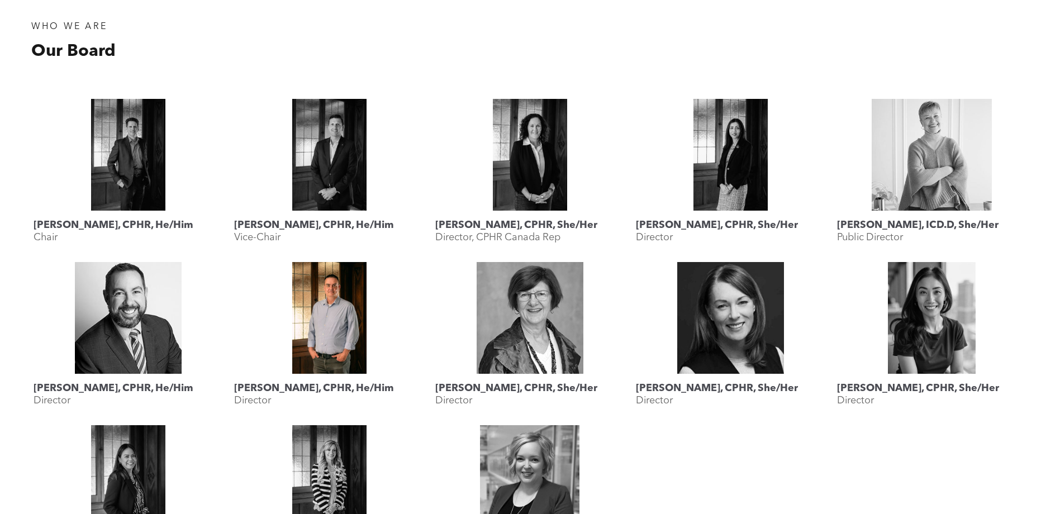
click at [337, 311] on link "Rob Dombowsky, CPHR, He/Him" at bounding box center [328, 318] width 189 height 112
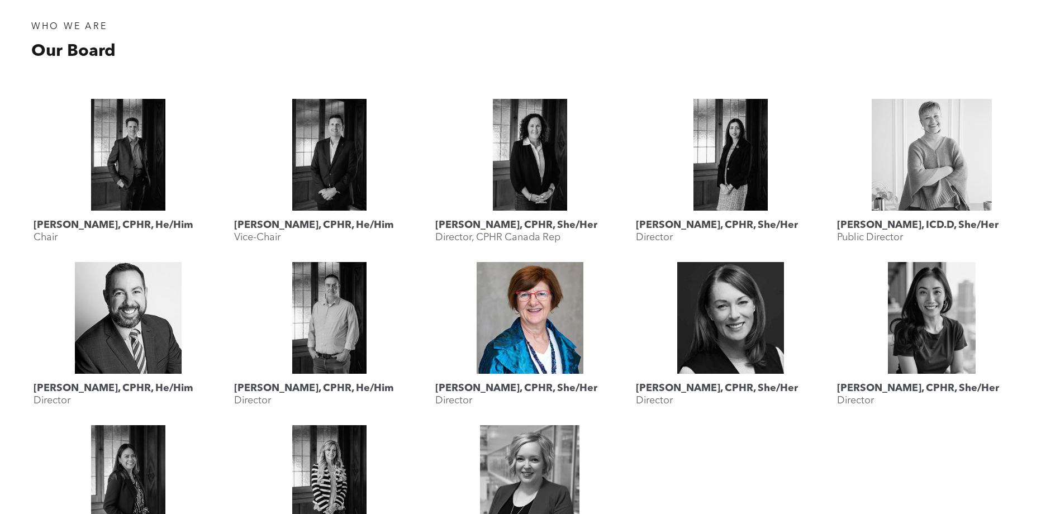
click at [545, 305] on link "Landis Jackson, CPHR, She/Her" at bounding box center [529, 318] width 189 height 112
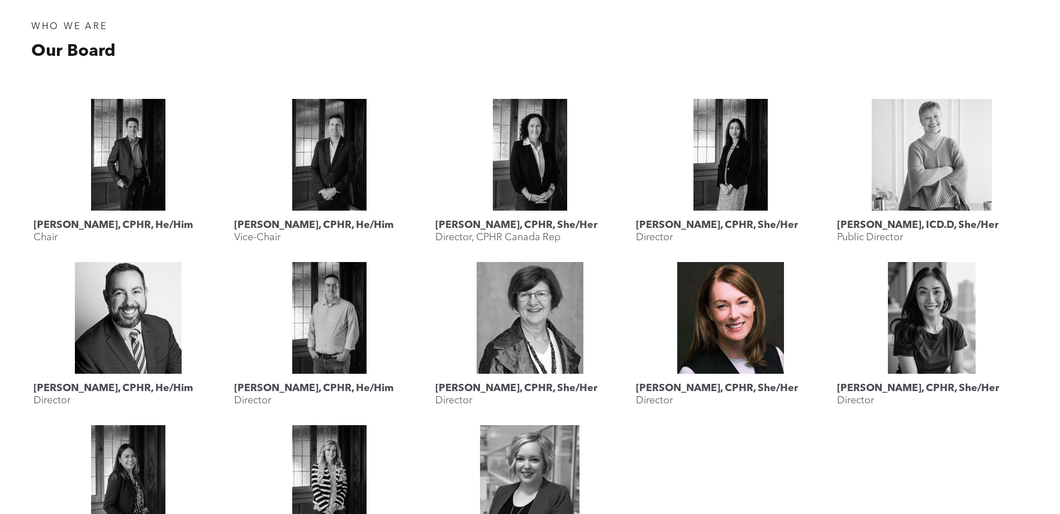
click at [739, 303] on link "Karen Krull, CPHR, She/Her" at bounding box center [730, 318] width 189 height 112
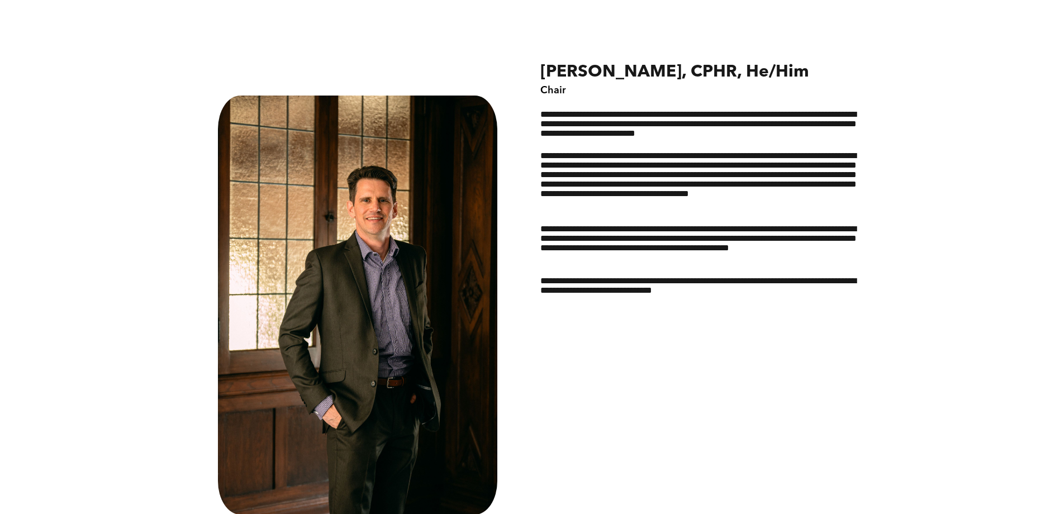
scroll to position [559, 0]
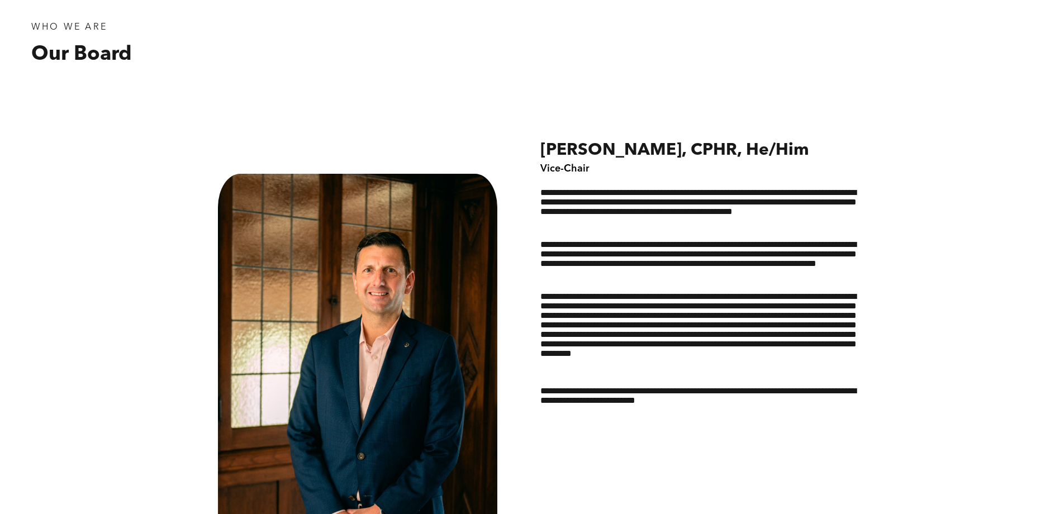
scroll to position [503, 0]
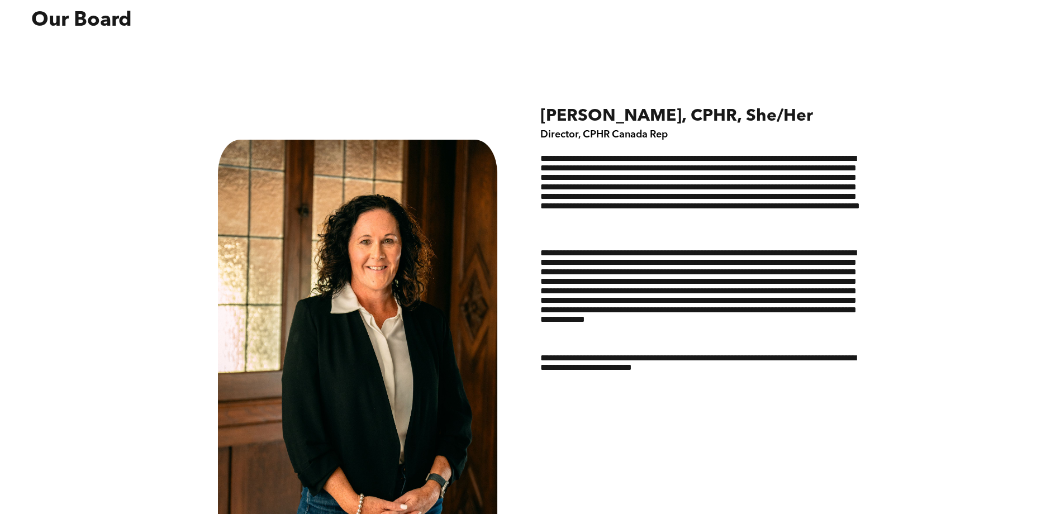
scroll to position [503, 0]
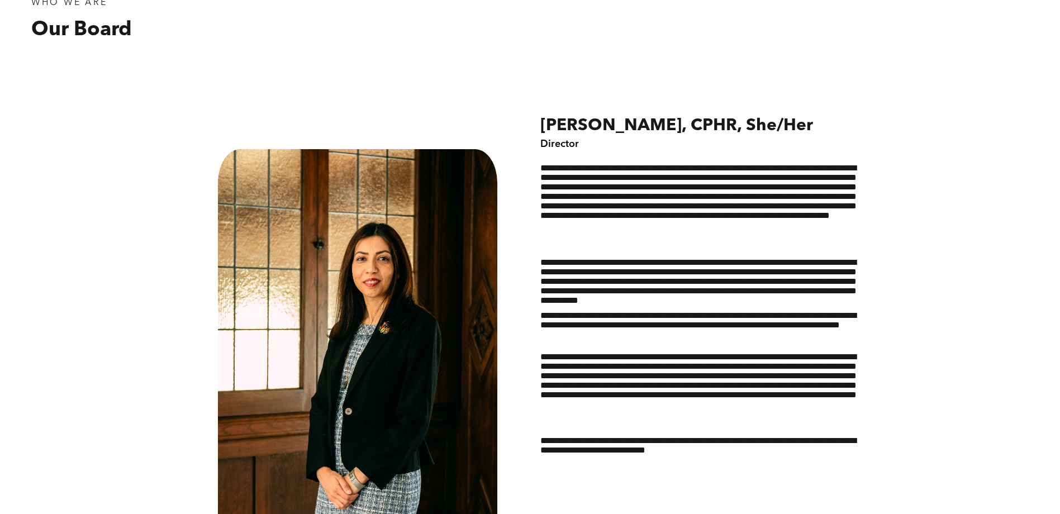
scroll to position [503, 0]
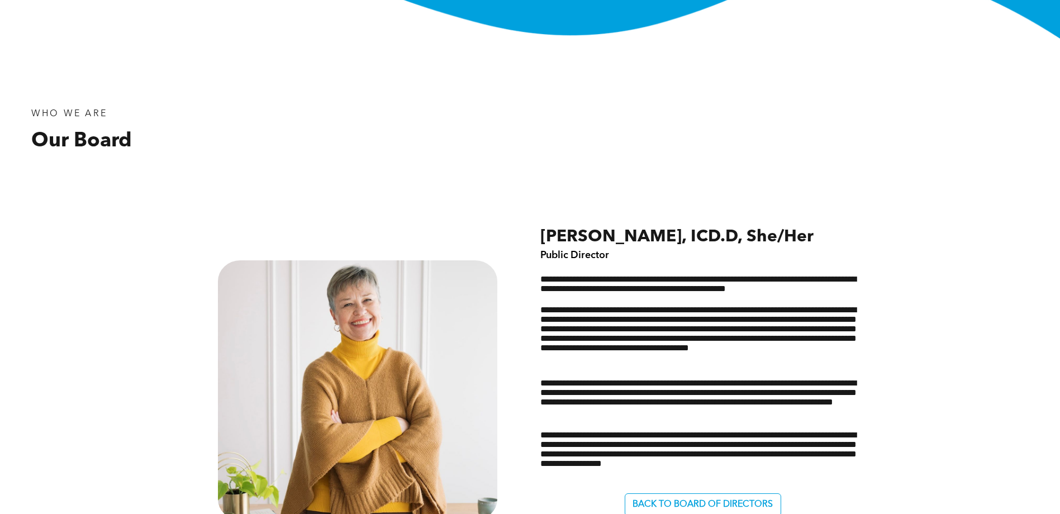
scroll to position [391, 0]
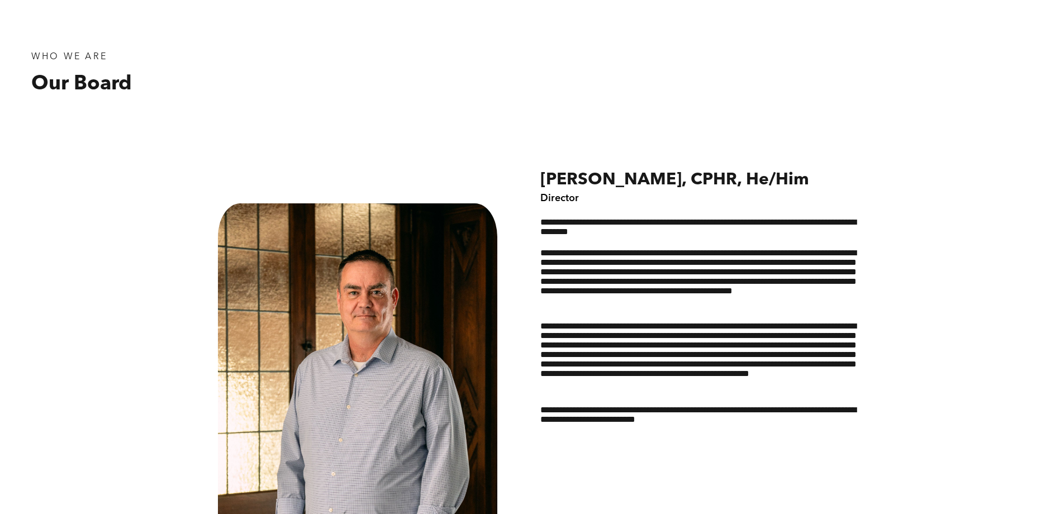
scroll to position [447, 0]
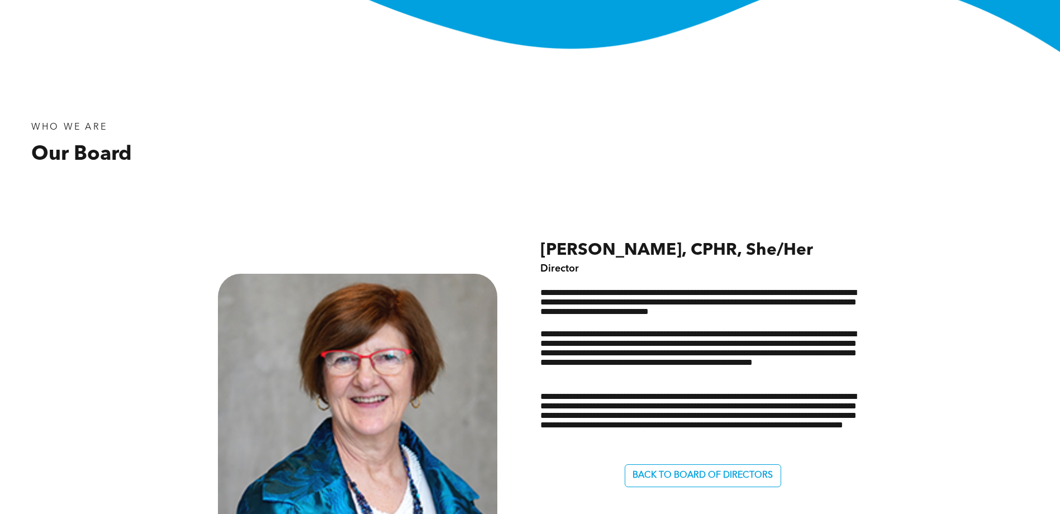
scroll to position [391, 0]
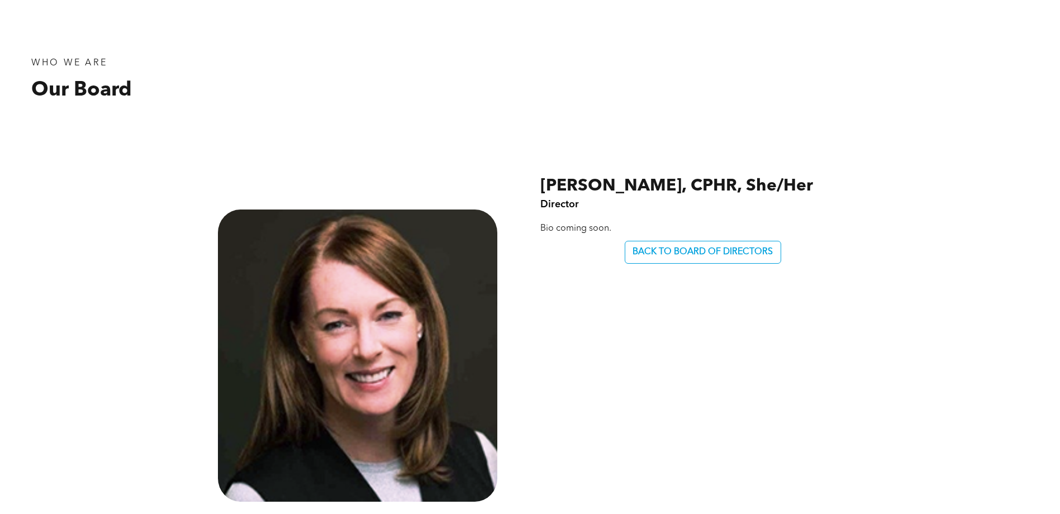
scroll to position [447, 0]
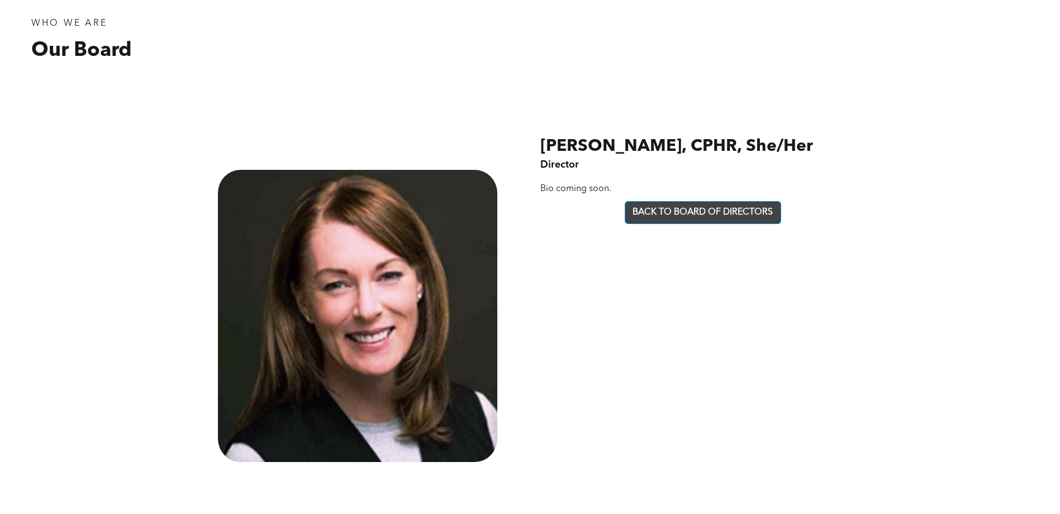
click at [668, 214] on span "BACK TO BOARD OF DIRECTORS" at bounding box center [703, 212] width 140 height 11
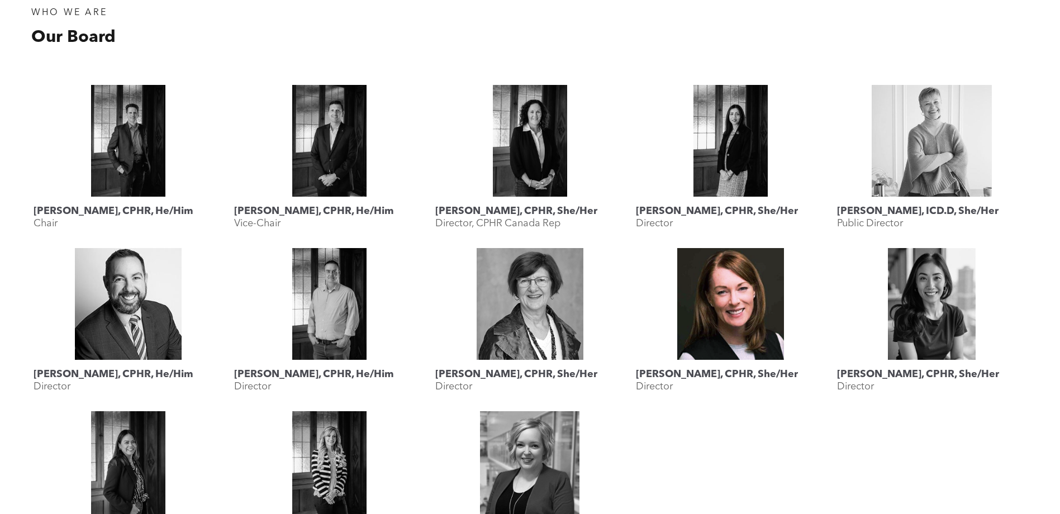
scroll to position [503, 0]
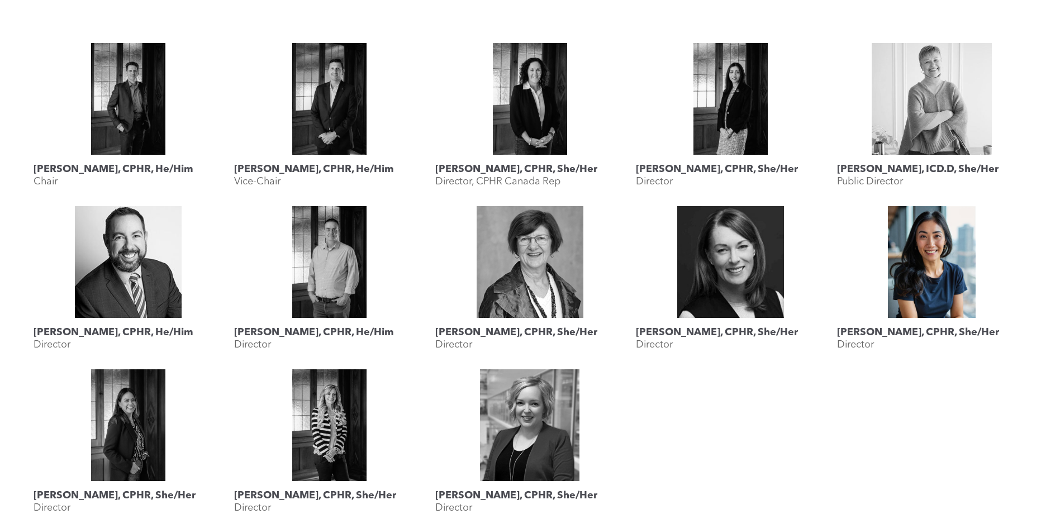
click at [914, 255] on link "Rebecca Lee, CPHR, She/Her" at bounding box center [931, 262] width 189 height 112
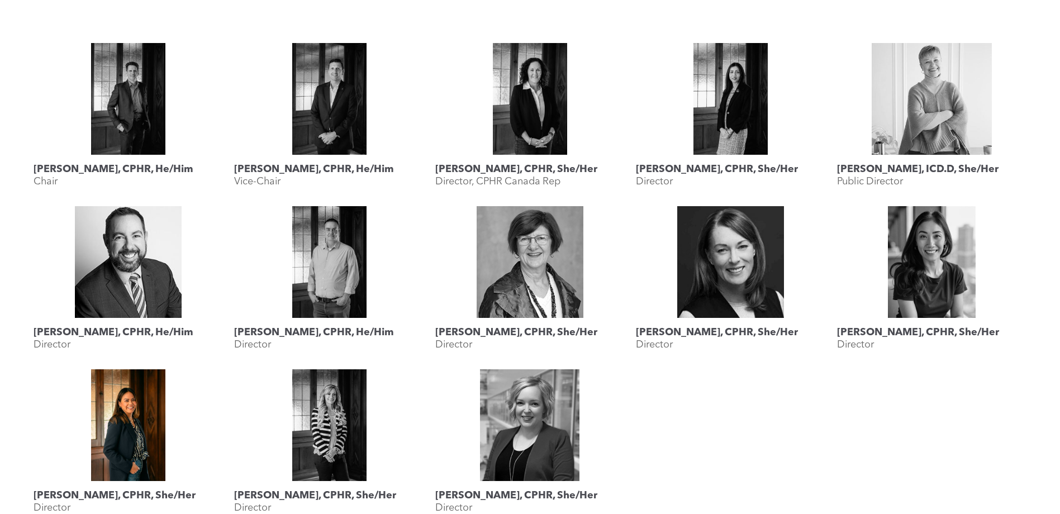
click at [148, 424] on link "Katherine Salucop, CPHR, She/Her" at bounding box center [128, 425] width 189 height 112
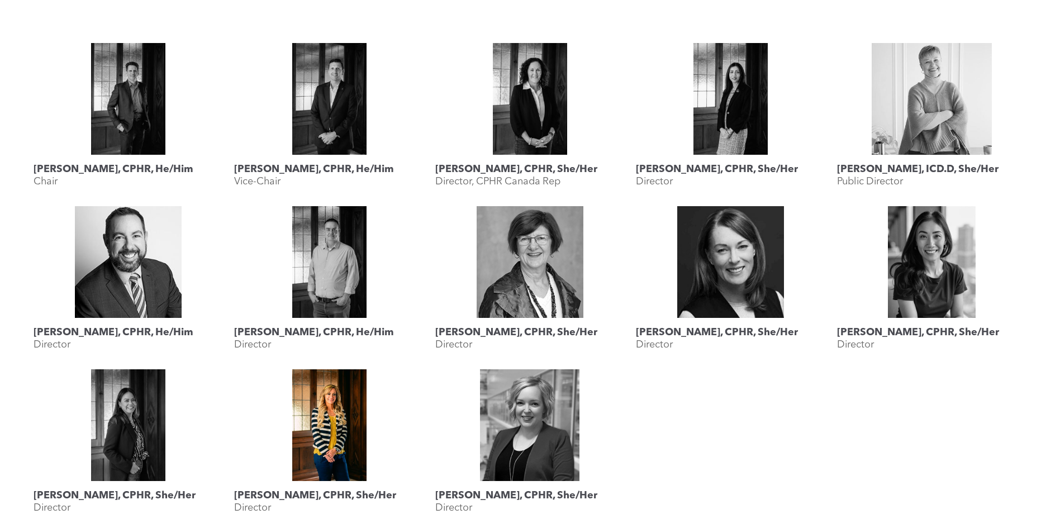
click at [326, 420] on link "Megan Vaughan, CPHR, She/Her" at bounding box center [328, 425] width 189 height 112
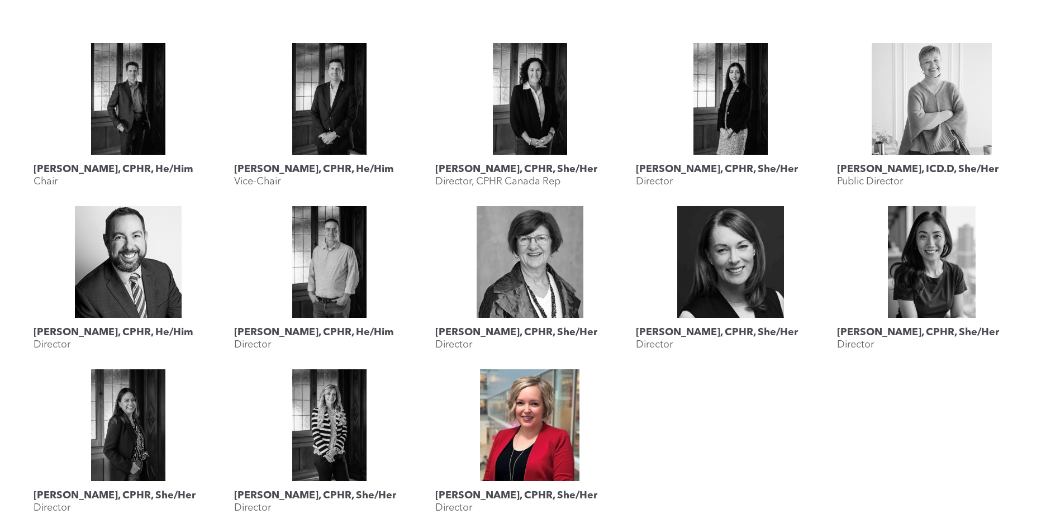
click at [549, 432] on link "Shauna Yohemas, CPHR, She/Her" at bounding box center [529, 425] width 189 height 112
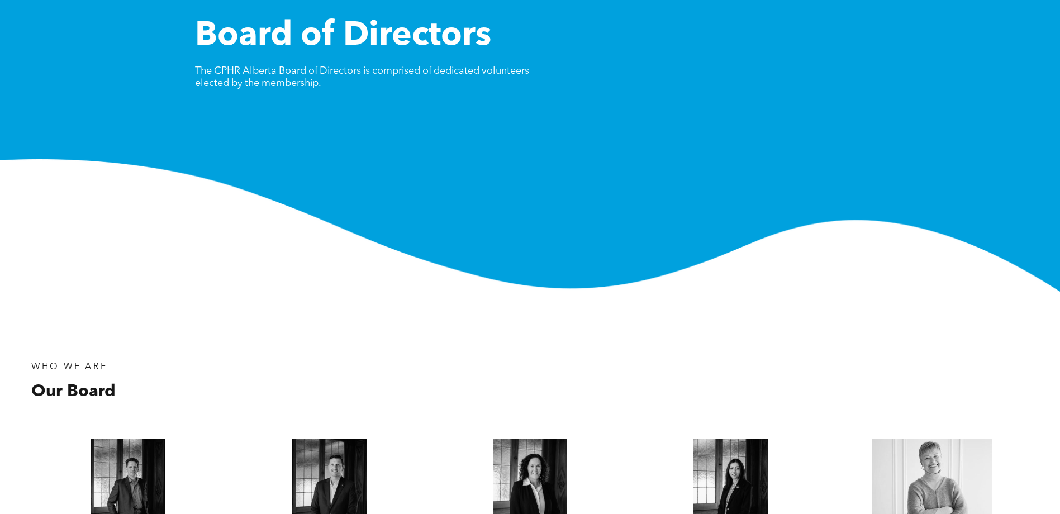
scroll to position [0, 0]
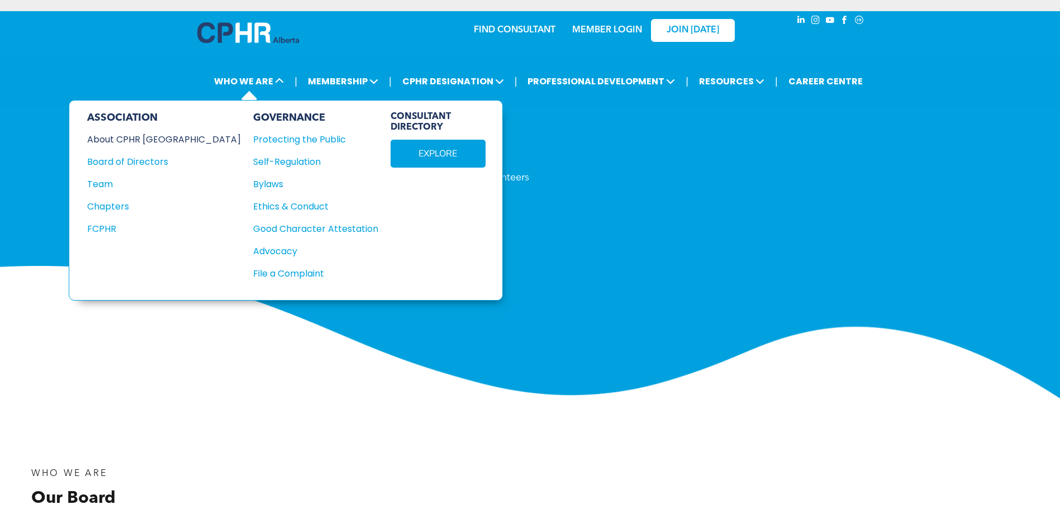
click at [164, 136] on div "About CPHR [GEOGRAPHIC_DATA]" at bounding box center [156, 139] width 139 height 14
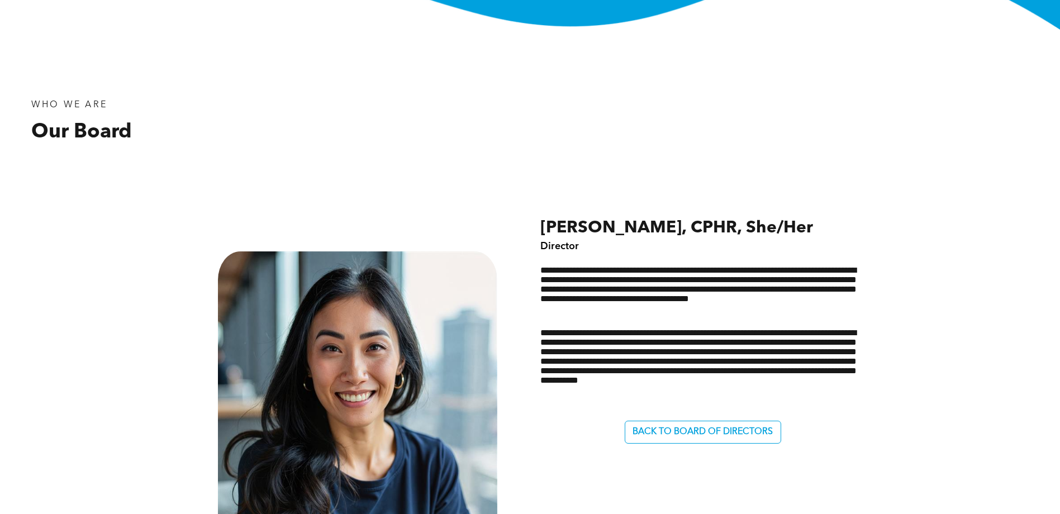
scroll to position [391, 0]
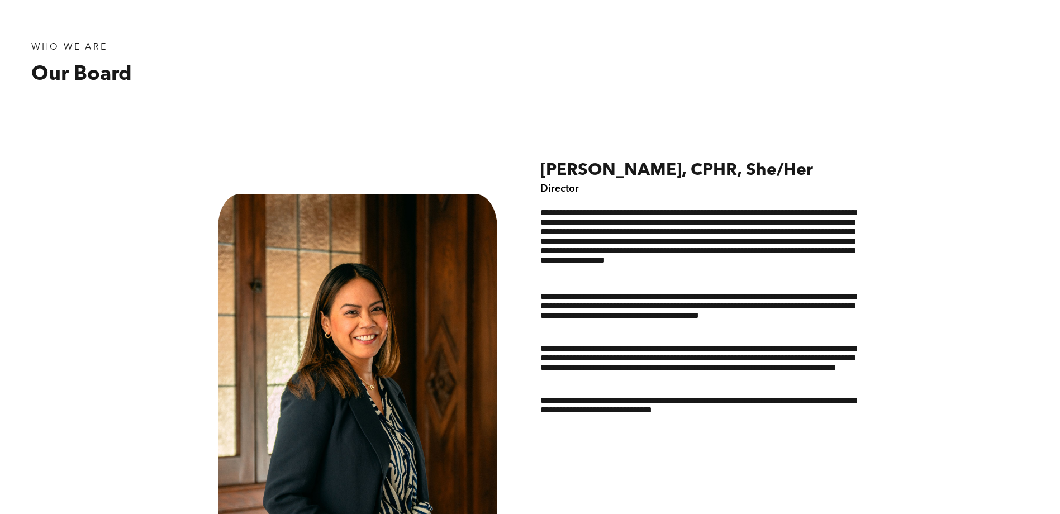
scroll to position [447, 0]
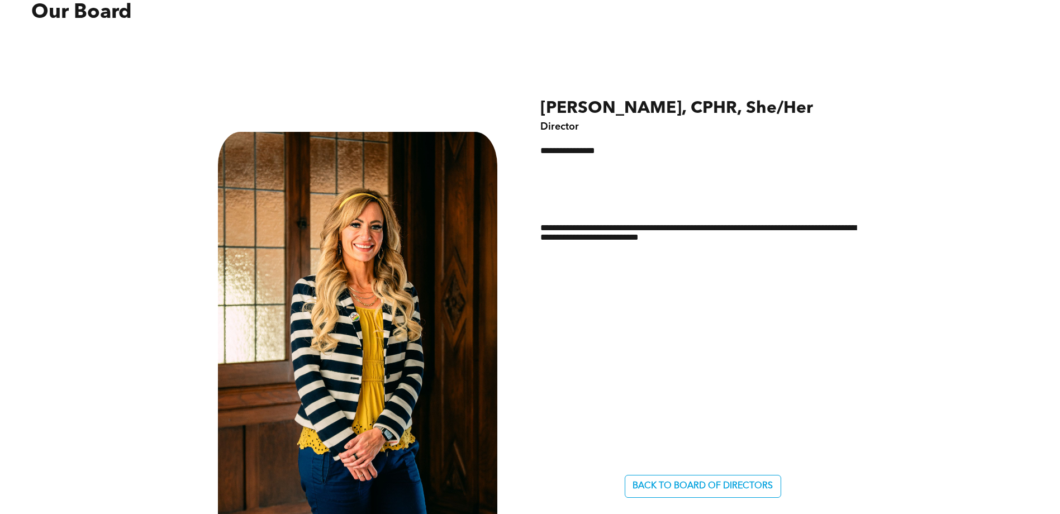
scroll to position [559, 0]
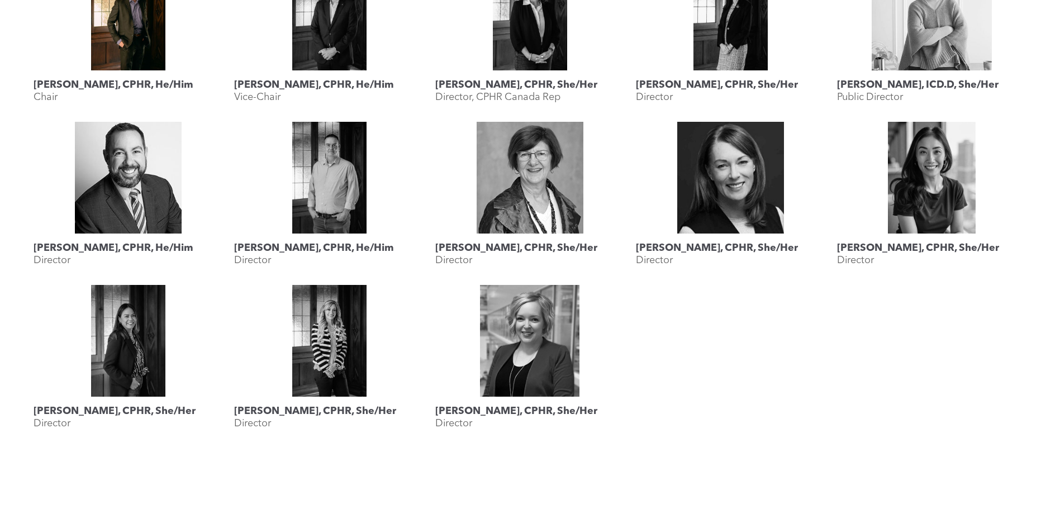
scroll to position [1062, 0]
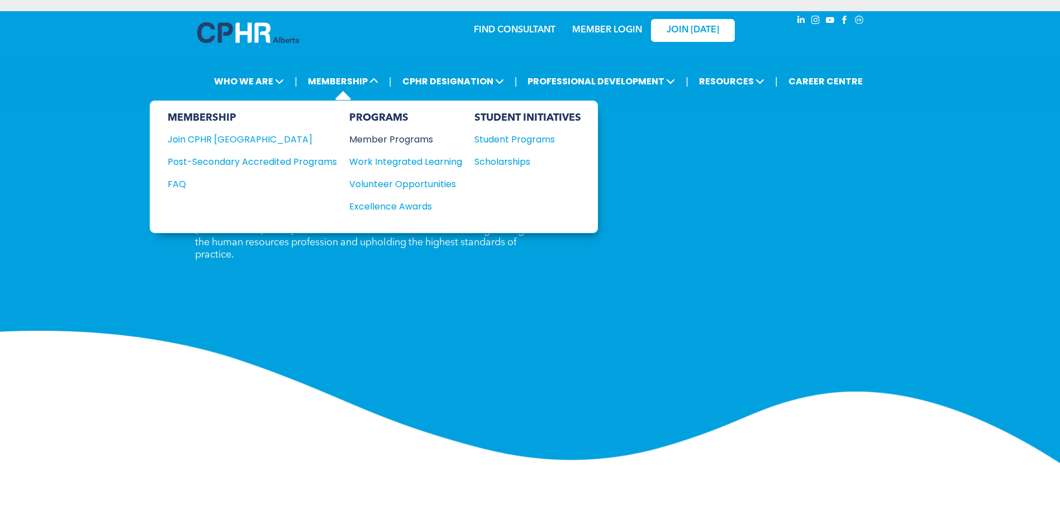
click at [369, 139] on div "Member Programs" at bounding box center [400, 139] width 102 height 14
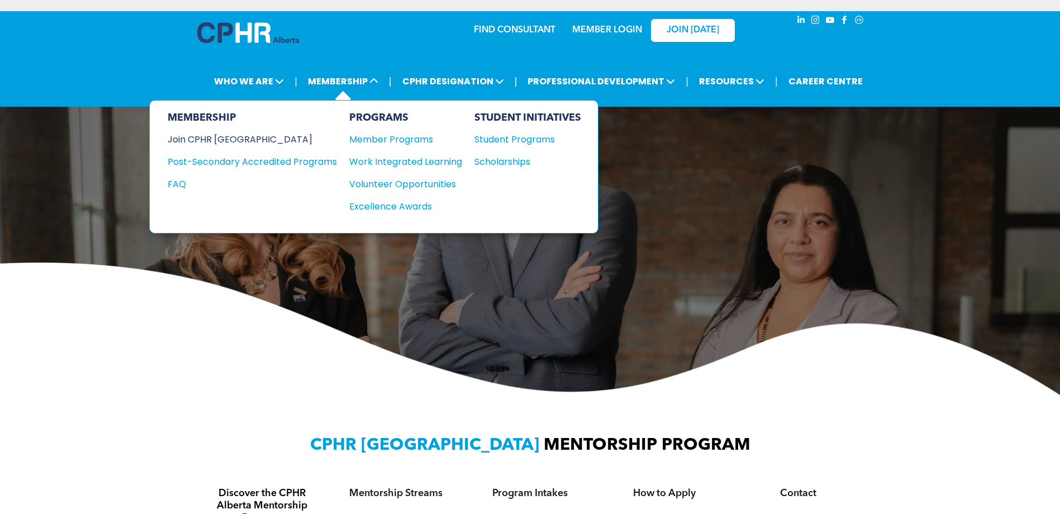
click at [226, 136] on div "Join CPHR [GEOGRAPHIC_DATA]" at bounding box center [244, 139] width 153 height 14
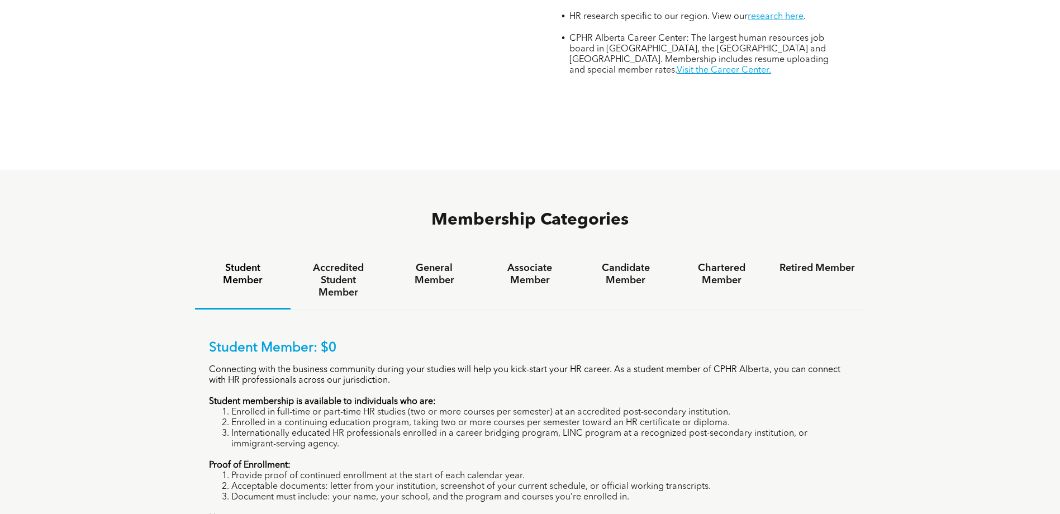
scroll to position [670, 0]
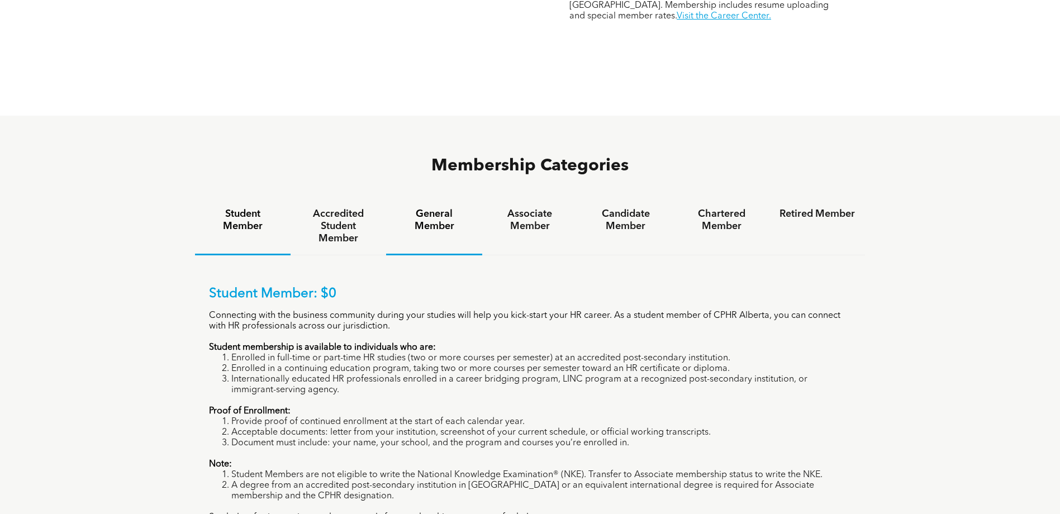
click at [426, 208] on h4 "General Member" at bounding box center [433, 220] width 75 height 25
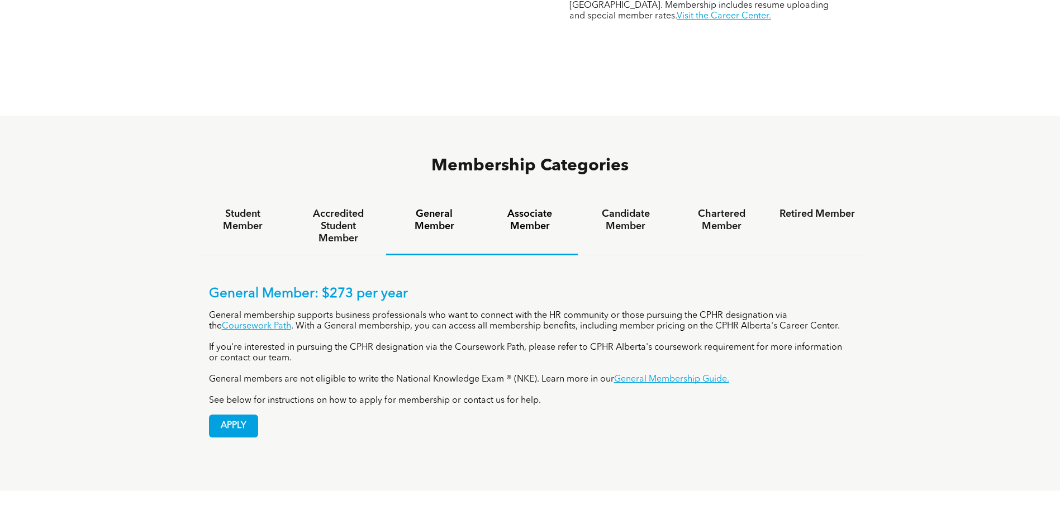
click at [525, 208] on h4 "Associate Member" at bounding box center [529, 220] width 75 height 25
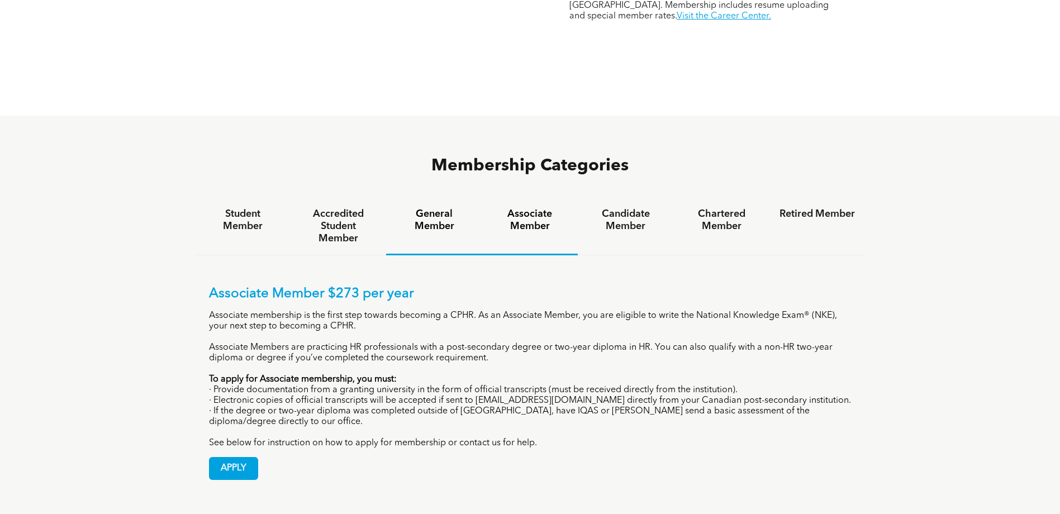
click at [434, 208] on h4 "General Member" at bounding box center [433, 220] width 75 height 25
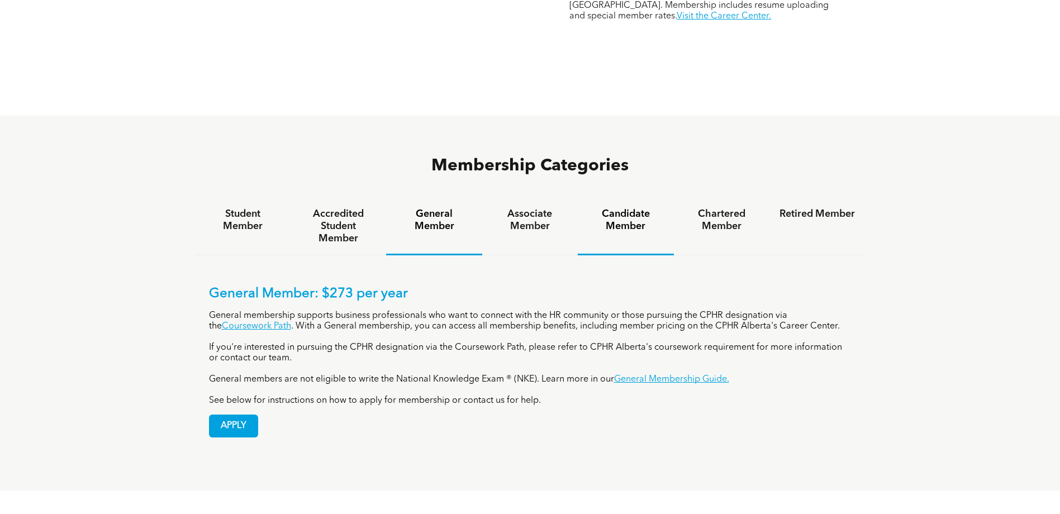
click at [619, 208] on h4 "Candidate Member" at bounding box center [625, 220] width 75 height 25
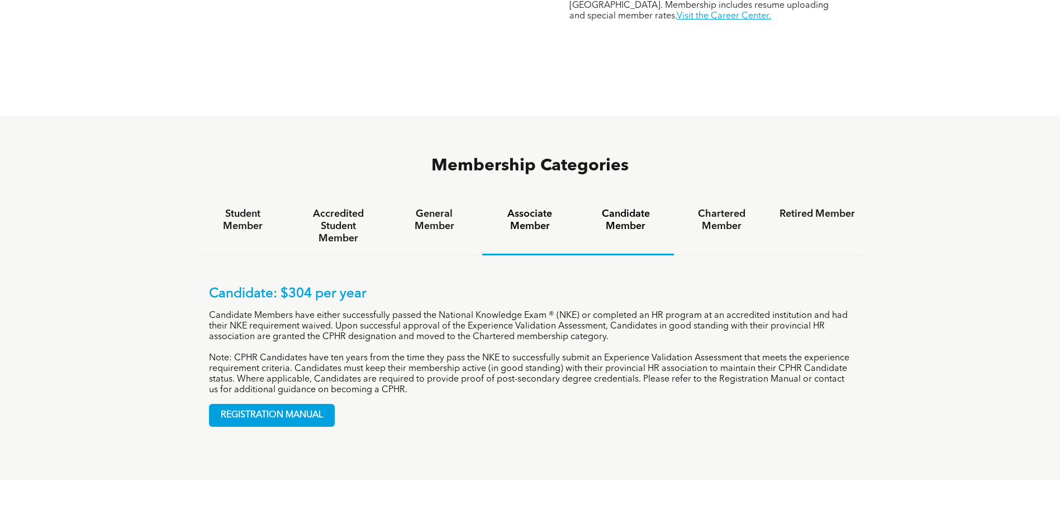
click at [526, 208] on h4 "Associate Member" at bounding box center [529, 220] width 75 height 25
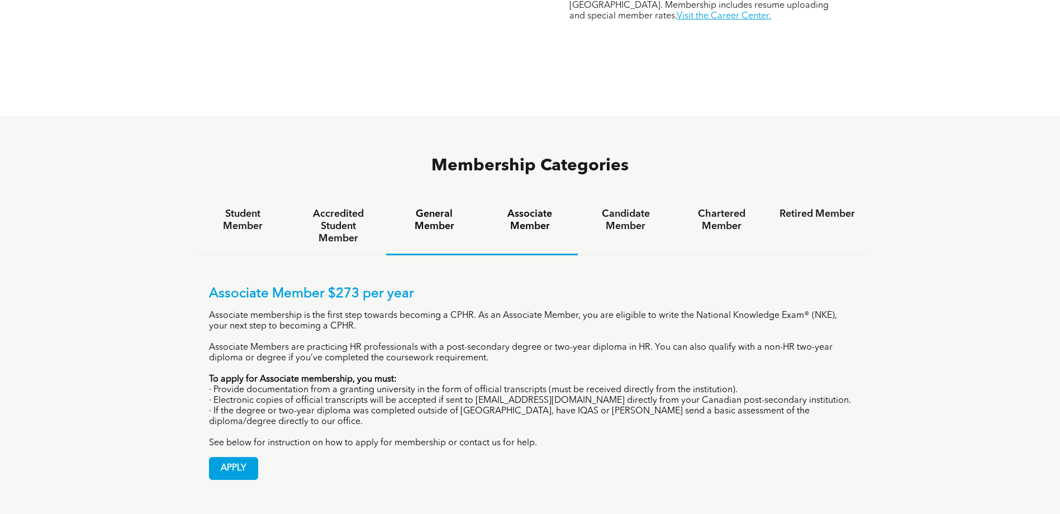
click at [436, 208] on h4 "General Member" at bounding box center [433, 220] width 75 height 25
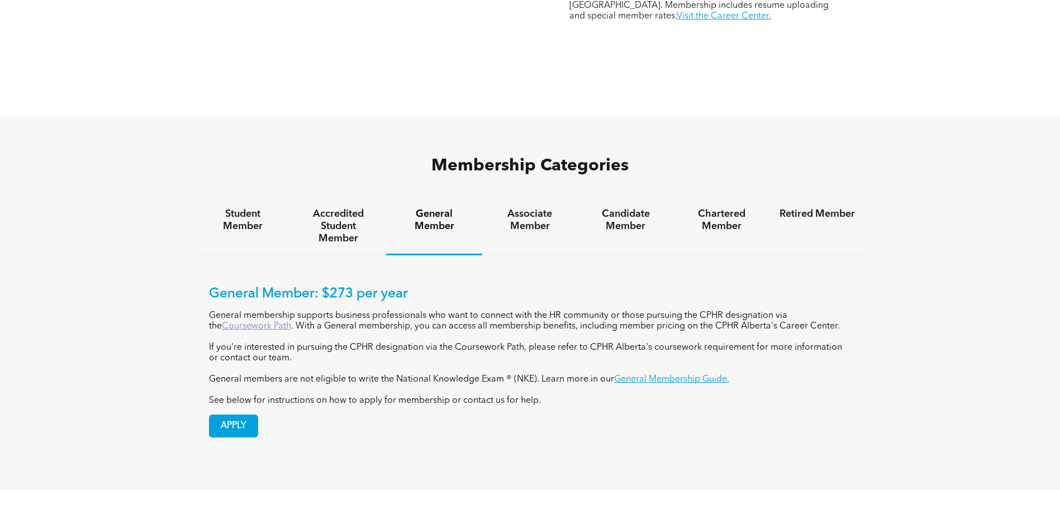
click at [249, 322] on link "Coursework Path" at bounding box center [256, 326] width 69 height 9
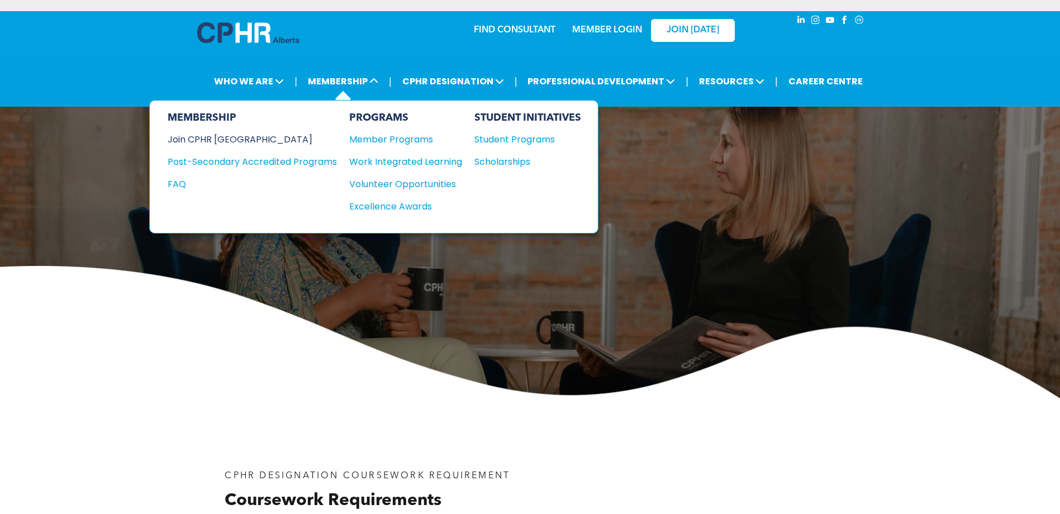
click at [231, 139] on div "Join CPHR [GEOGRAPHIC_DATA]" at bounding box center [244, 139] width 153 height 14
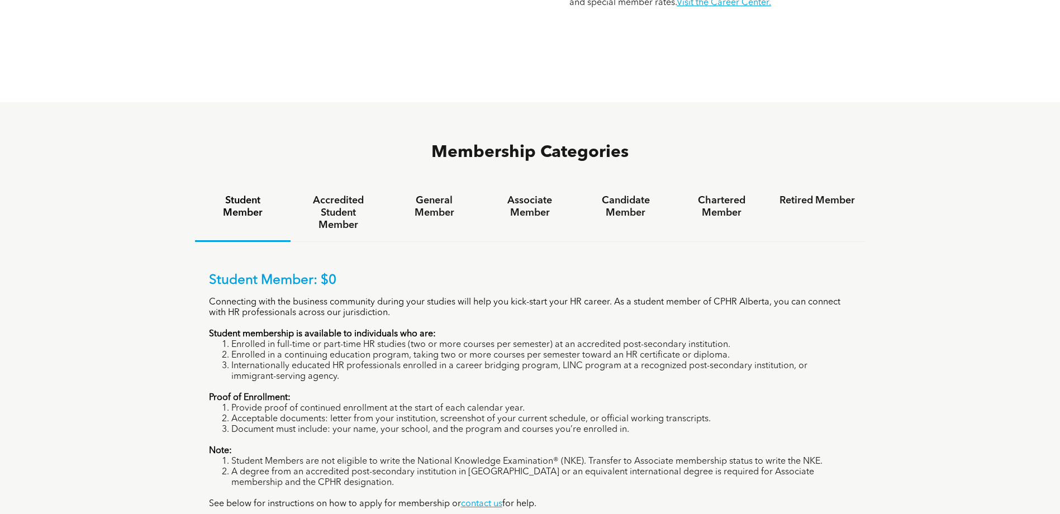
scroll to position [726, 0]
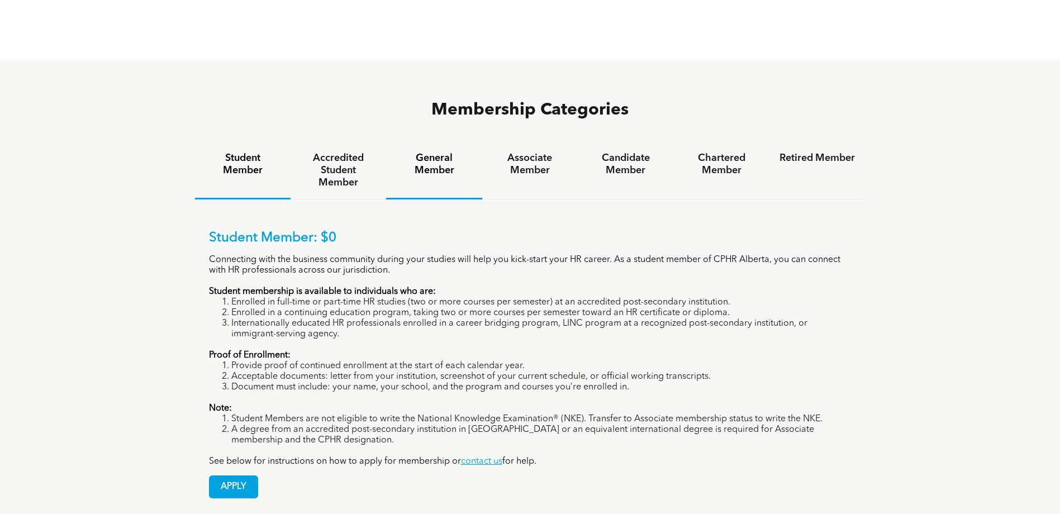
click at [431, 152] on h4 "General Member" at bounding box center [433, 164] width 75 height 25
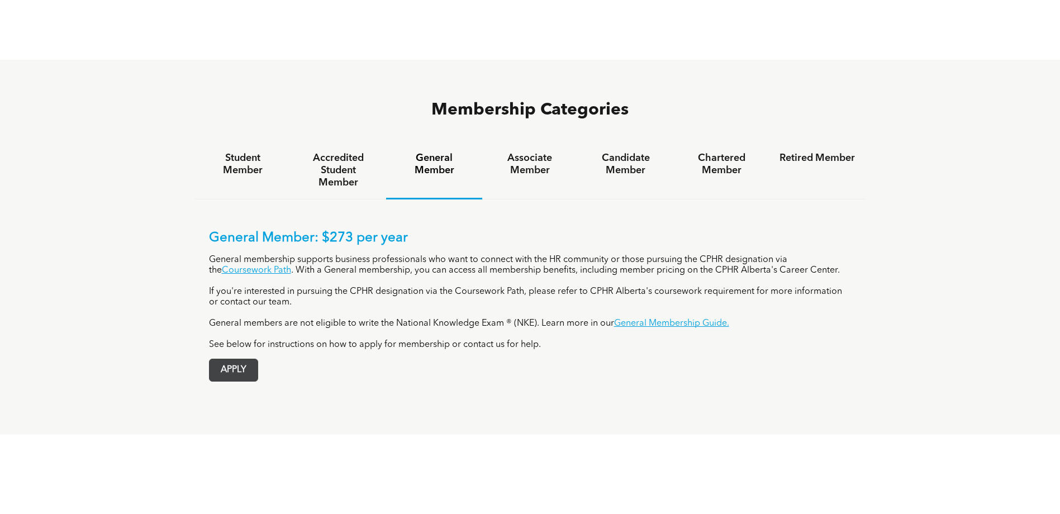
click at [242, 359] on span "APPLY" at bounding box center [234, 370] width 48 height 22
click at [332, 287] on p "If you're interested in pursuing the CPHR designation via the Coursework Path, …" at bounding box center [530, 297] width 643 height 21
click at [638, 319] on link "General Membership Guide." at bounding box center [671, 323] width 115 height 9
